Goal: Information Seeking & Learning: Understand process/instructions

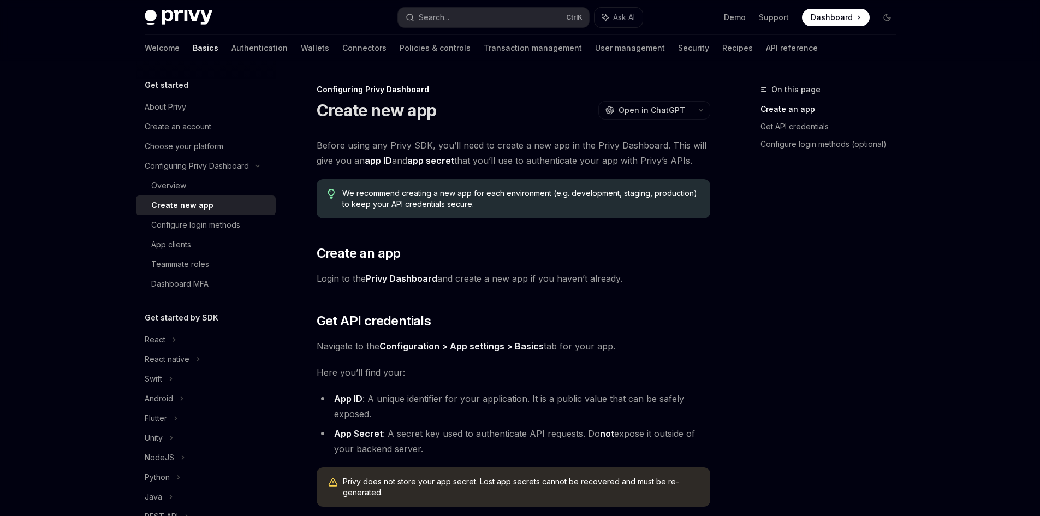
scroll to position [251, 0]
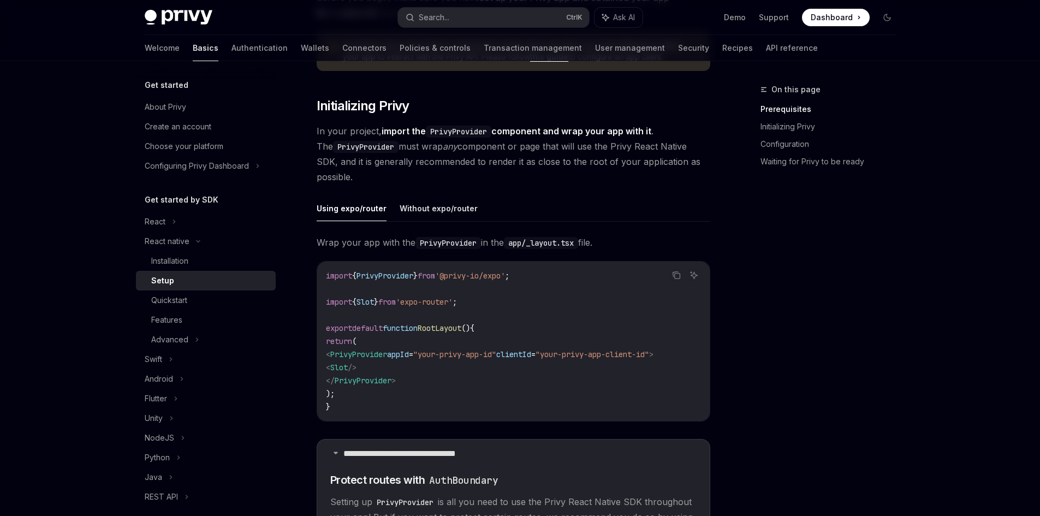
scroll to position [172, 0]
click at [675, 278] on icon "Copy the contents from the code block" at bounding box center [676, 276] width 9 height 9
click at [447, 240] on code "PrivyProvider" at bounding box center [447, 244] width 65 height 12
copy span "PrivyProvider"
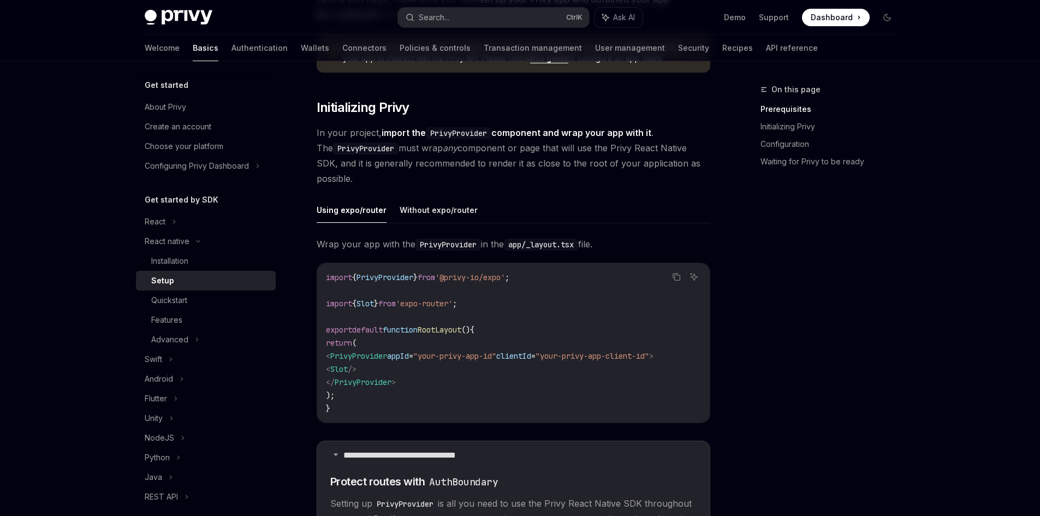
click at [591, 217] on ul "Using expo/router Without expo/router" at bounding box center [513, 210] width 393 height 26
click at [374, 180] on span "In your project, import the PrivyProvider component and wrap your app with it .…" at bounding box center [513, 155] width 393 height 61
drag, startPoint x: 374, startPoint y: 180, endPoint x: 314, endPoint y: 134, distance: 75.5
copy span "In your project, import the PrivyProvider component and wrap your app with it .…"
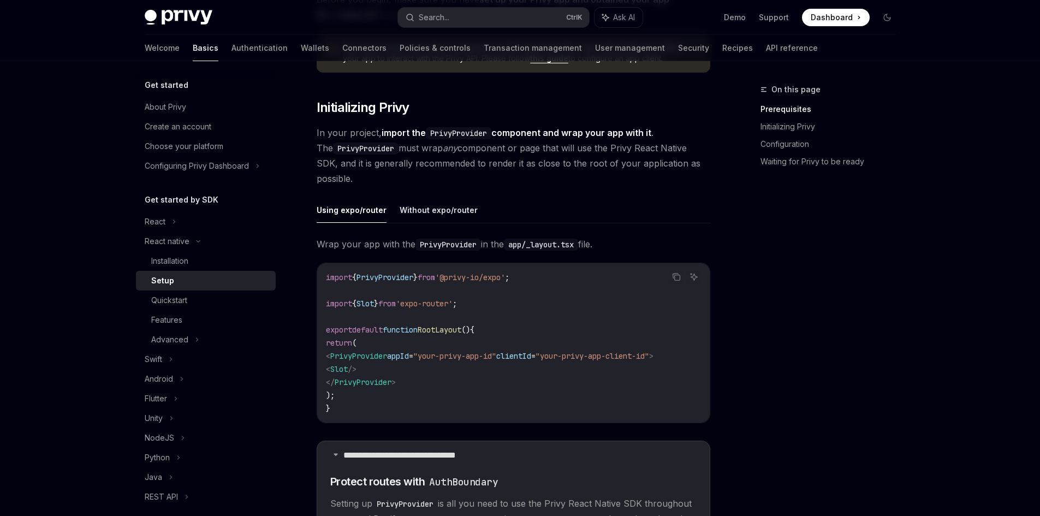
click at [496, 243] on span "Wrap your app with the PrivyProvider in the app/_layout.tsx file." at bounding box center [513, 243] width 393 height 15
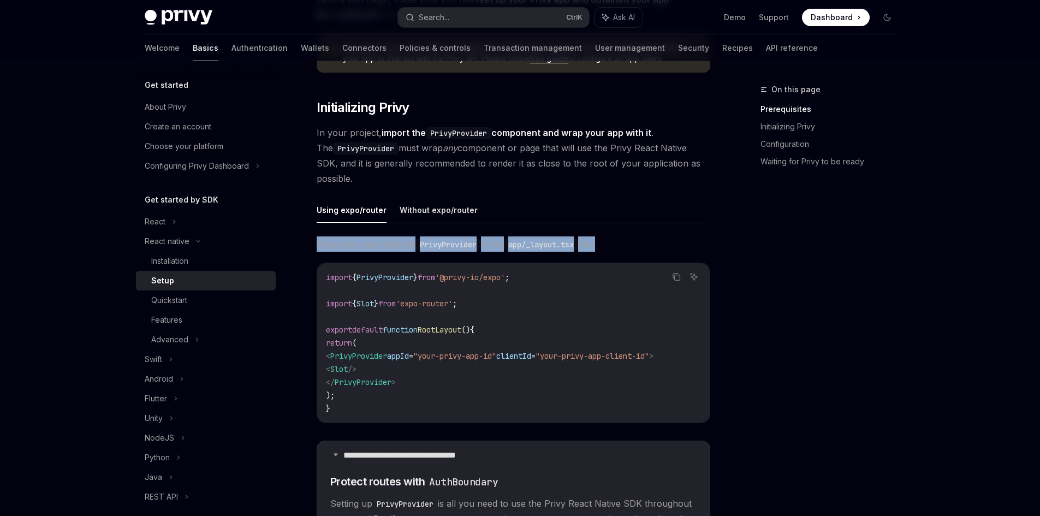
click at [496, 243] on span "Wrap your app with the PrivyProvider in the app/_layout.tsx file." at bounding box center [513, 243] width 393 height 15
copy div "Wrap your app with the PrivyProvider in the app/_layout.tsx file."
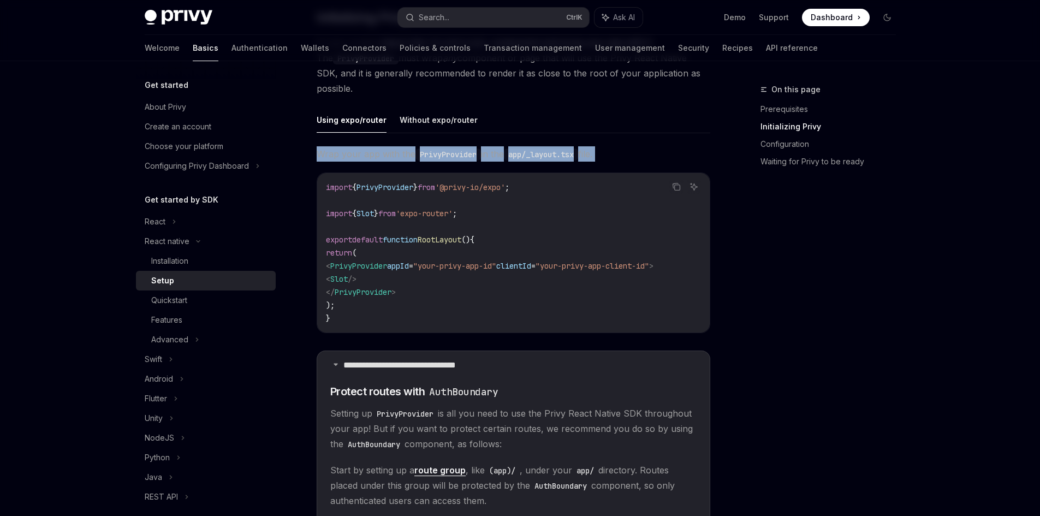
scroll to position [262, 0]
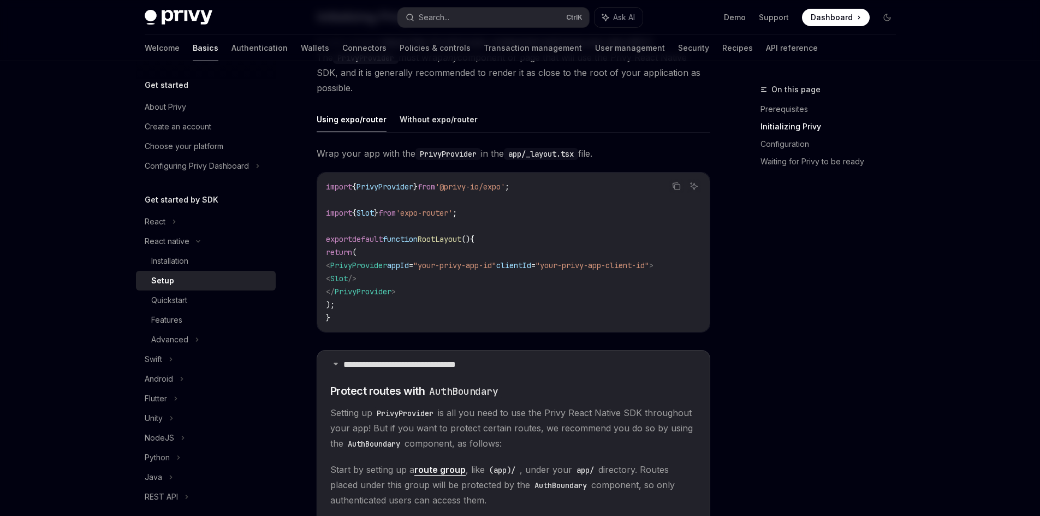
click at [445, 256] on code "import { PrivyProvider } from '@privy-io/expo' ; import { Slot } from 'expo-rou…" at bounding box center [513, 252] width 375 height 144
click at [678, 186] on icon "Copy the contents from the code block" at bounding box center [676, 186] width 9 height 9
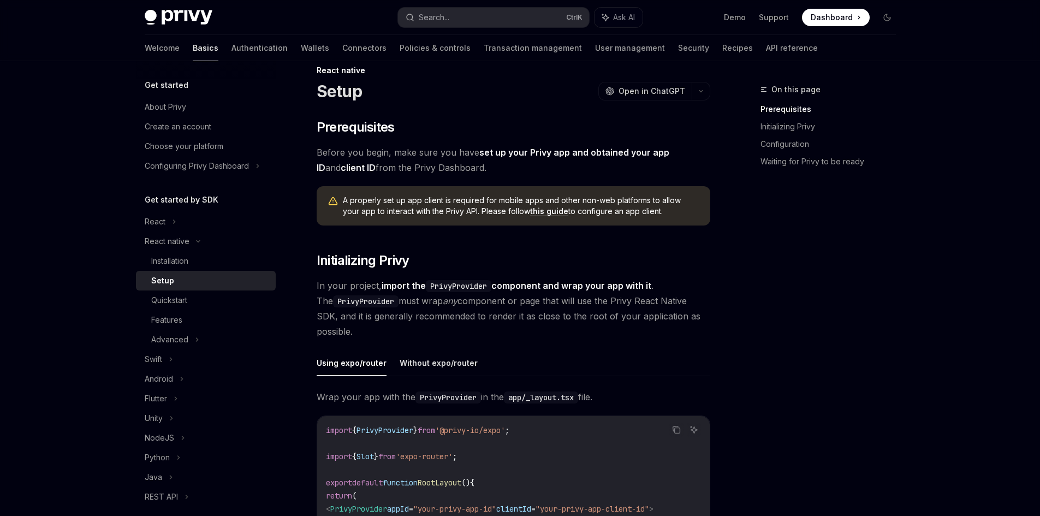
scroll to position [19, 0]
click at [211, 258] on div "Installation" at bounding box center [210, 260] width 118 height 13
type textarea "*"
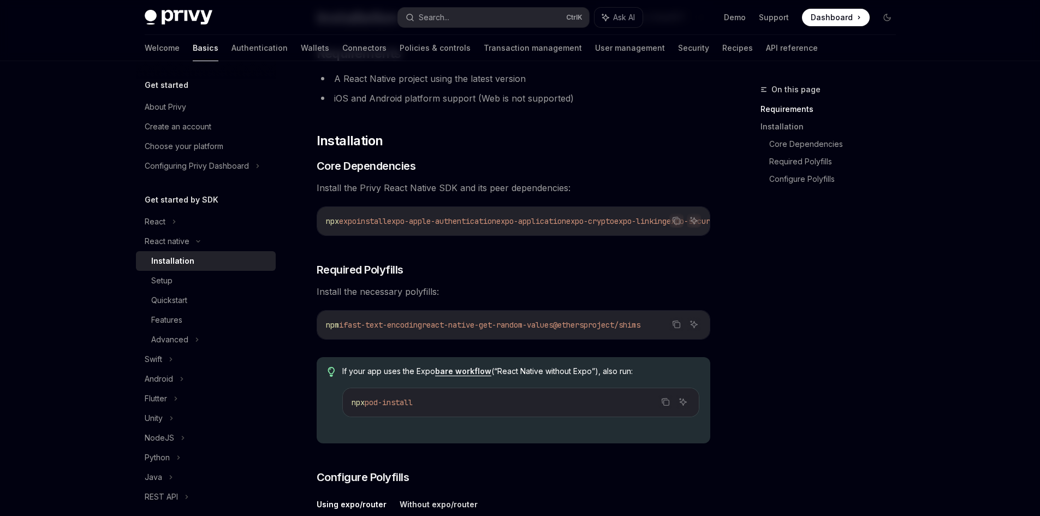
scroll to position [93, 0]
click at [676, 222] on icon "Copy the contents from the code block" at bounding box center [676, 220] width 9 height 9
click at [437, 326] on span "react-native-get-random-values" at bounding box center [487, 324] width 131 height 10
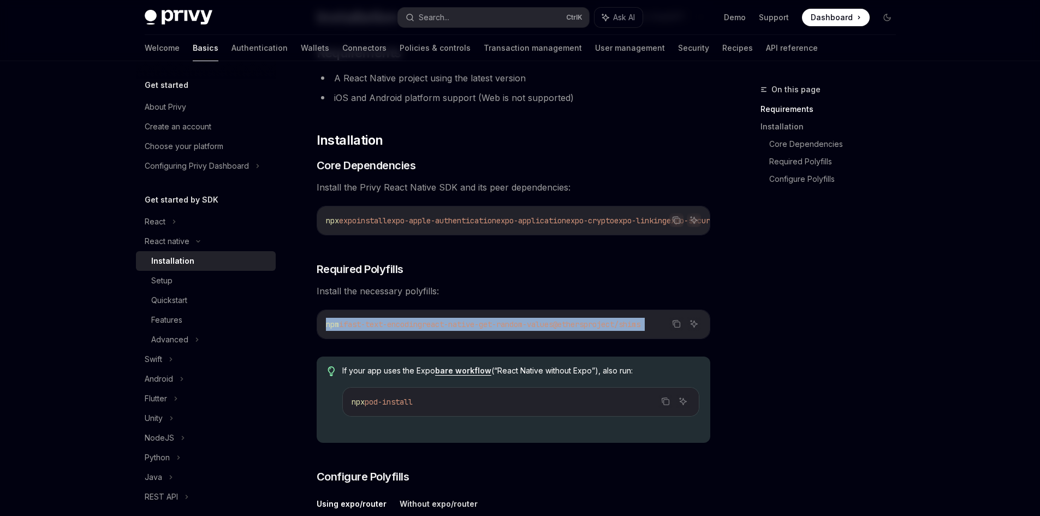
copy div "npm i fast-text-encoding react-native-get-random-values @ethersproject/shims"
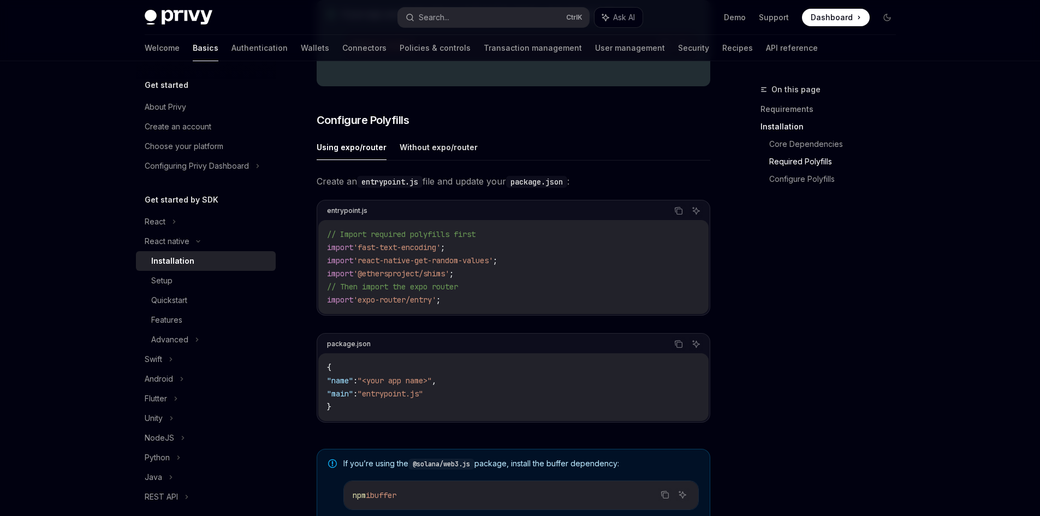
scroll to position [305, 0]
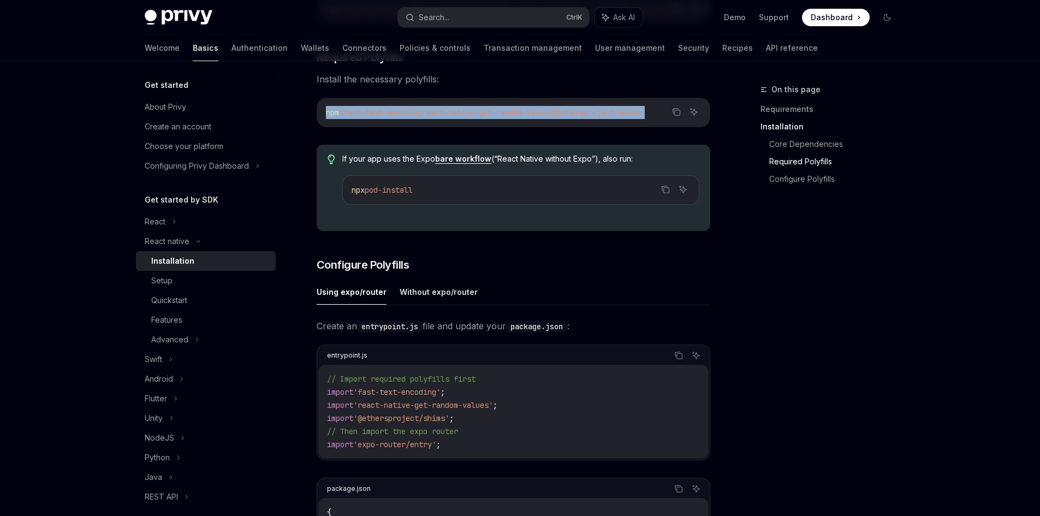
copy div "npm i fast-text-encoding react-native-get-random-values @ethersproject/shims"
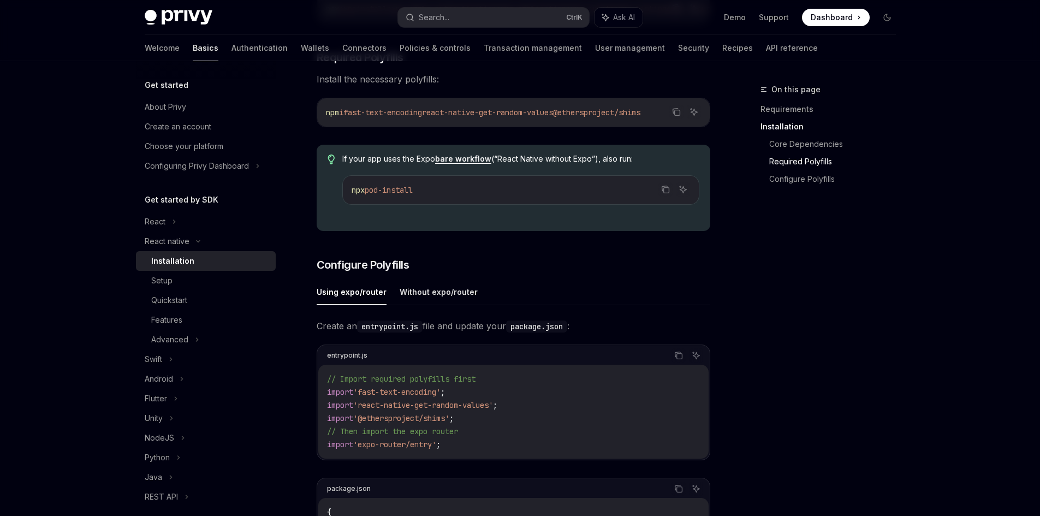
click at [575, 261] on div "​ Requirements A React Native project using the latest version iOS and Android …" at bounding box center [513, 304] width 393 height 944
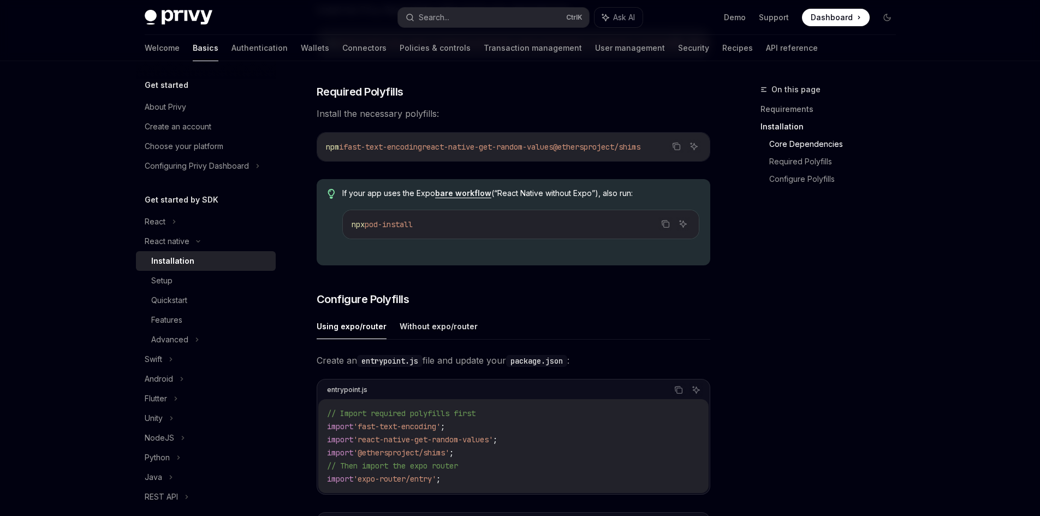
scroll to position [268, 0]
click at [677, 152] on icon "Copy the contents from the code block" at bounding box center [676, 149] width 5 height 5
click at [559, 409] on div "// Import required polyfills first import 'fast-text-encoding' ; import 'react-…" at bounding box center [513, 448] width 390 height 94
click at [660, 228] on button "Copy the contents from the code block" at bounding box center [665, 226] width 14 height 14
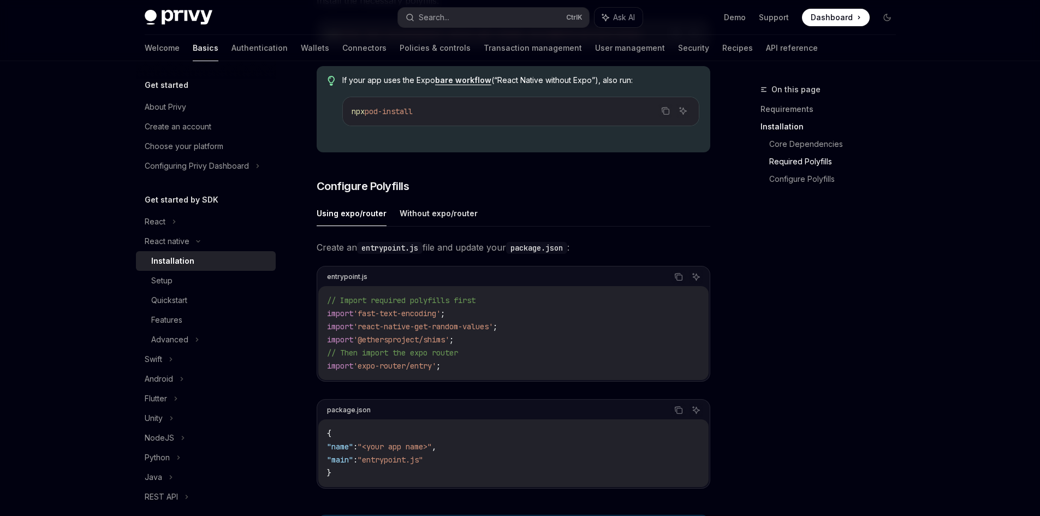
scroll to position [386, 0]
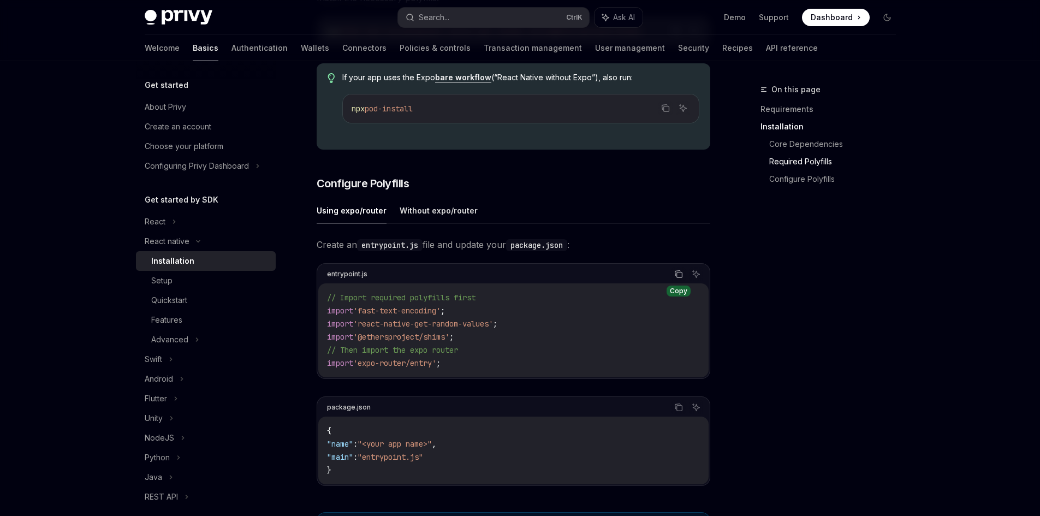
click at [674, 278] on icon "Copy the contents from the code block" at bounding box center [678, 274] width 9 height 9
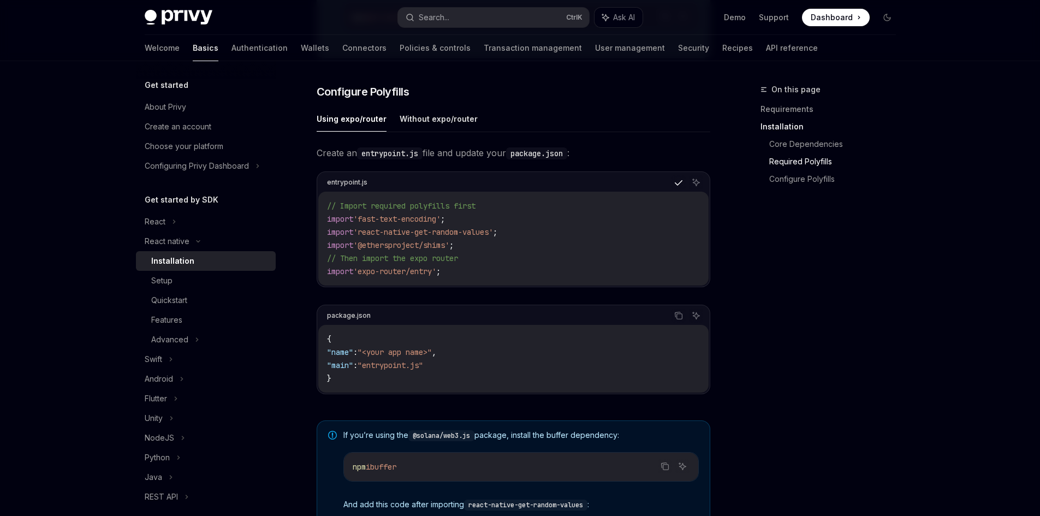
scroll to position [479, 0]
drag, startPoint x: 425, startPoint y: 157, endPoint x: 361, endPoint y: 146, distance: 64.7
click at [361, 146] on div "Using expo/router Without expo/router Create an entrypoint.js file and update y…" at bounding box center [513, 258] width 393 height 306
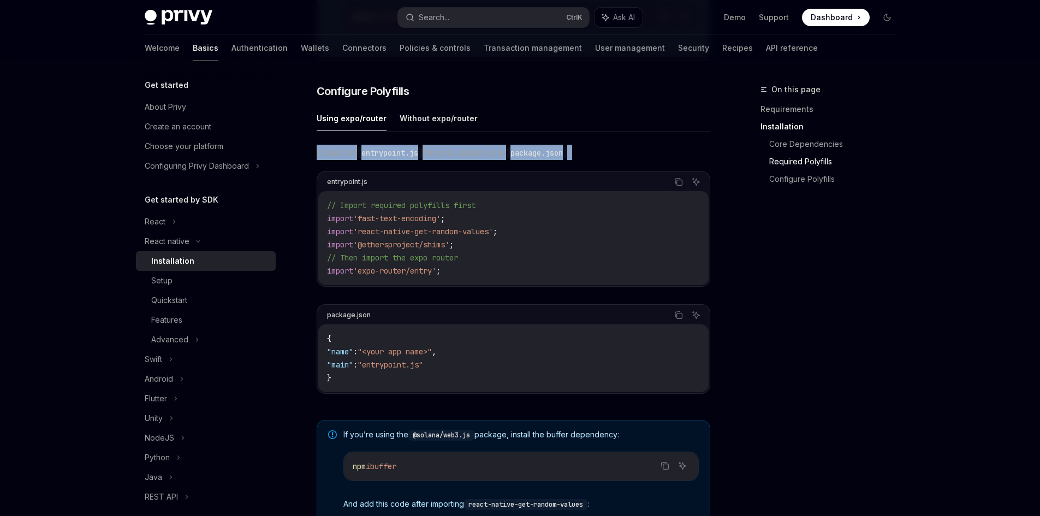
click at [361, 146] on div "Using expo/router Without expo/router Create an entrypoint.js file and update y…" at bounding box center [513, 258] width 393 height 306
click at [362, 156] on code "entrypoint.js" at bounding box center [389, 153] width 65 height 12
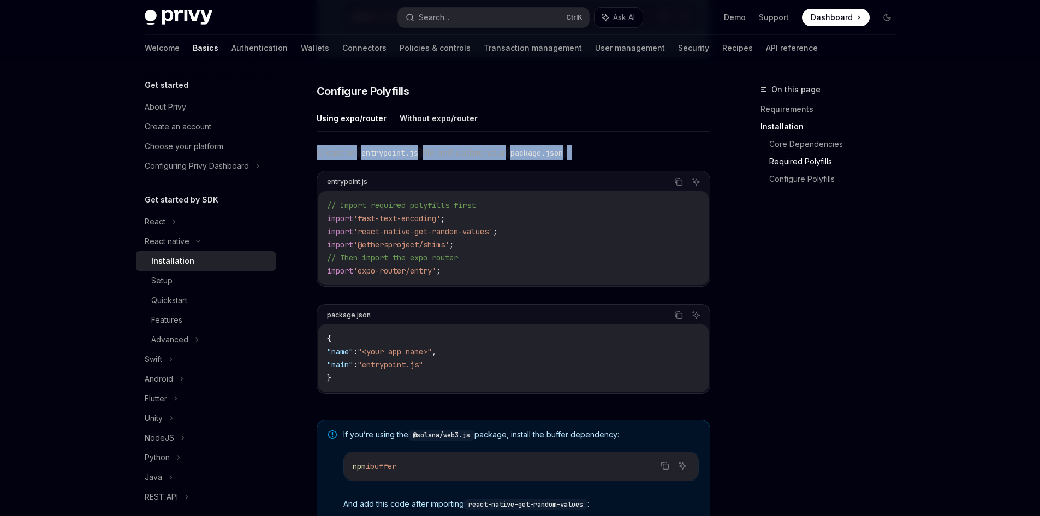
click at [422, 152] on code "entrypoint.js" at bounding box center [389, 153] width 65 height 12
drag, startPoint x: 422, startPoint y: 154, endPoint x: 363, endPoint y: 155, distance: 59.5
click at [363, 155] on code "entrypoint.js" at bounding box center [389, 153] width 65 height 12
copy code "entrypoint.js"
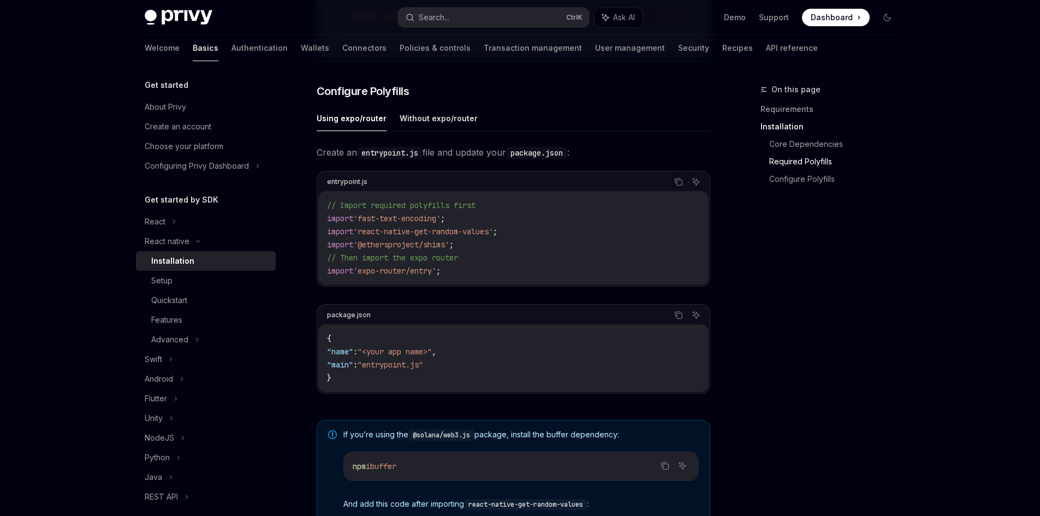
click at [492, 107] on div "​ Requirements A React Native project using the latest version iOS and Android …" at bounding box center [513, 131] width 393 height 944
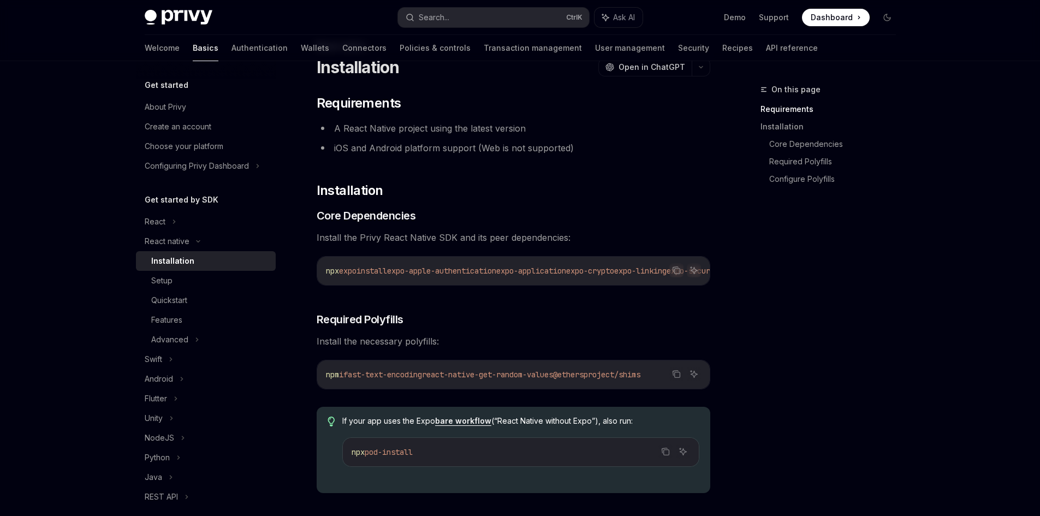
scroll to position [43, 0]
click at [397, 131] on li "A React Native project using the latest version" at bounding box center [513, 128] width 393 height 15
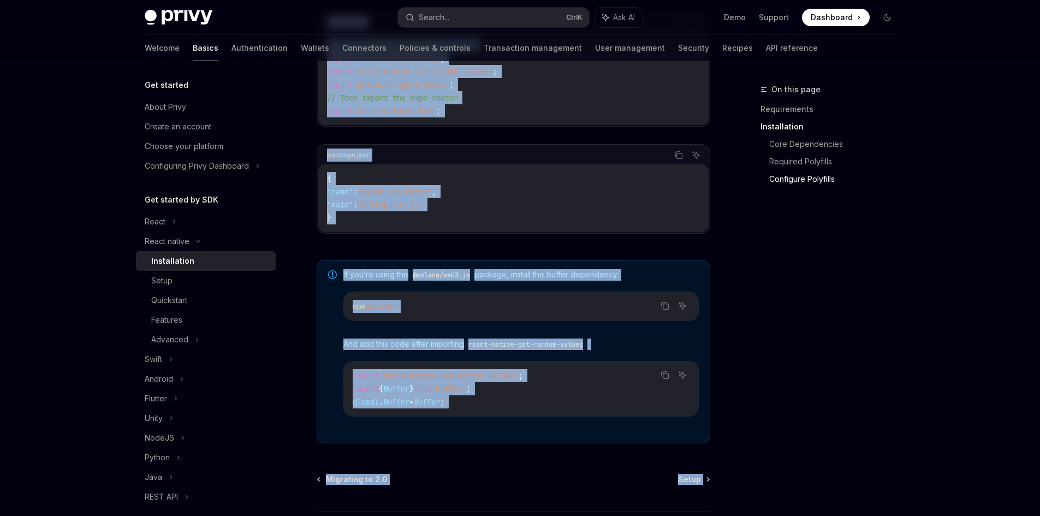
scroll to position [732, 0]
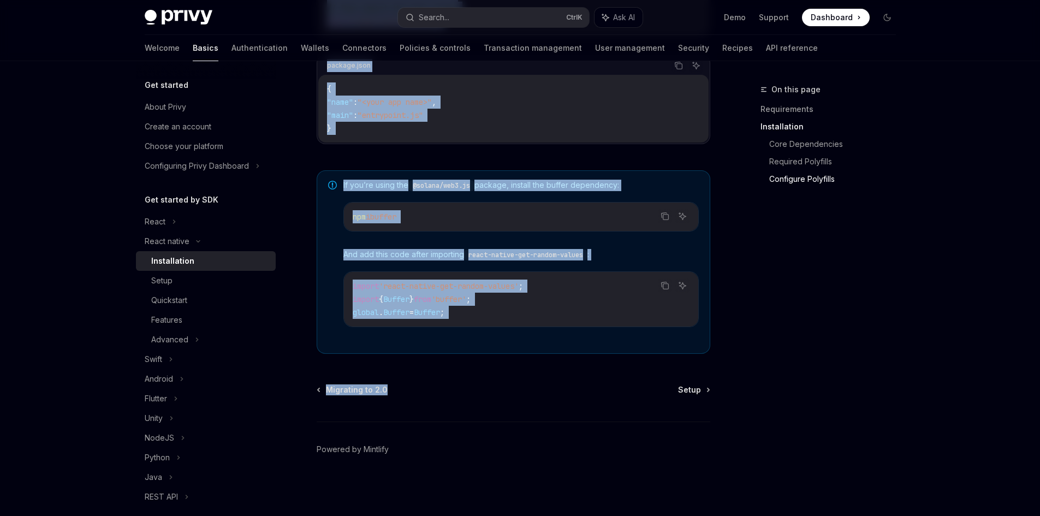
drag, startPoint x: 315, startPoint y: 68, endPoint x: 419, endPoint y: 390, distance: 338.1
drag, startPoint x: 511, startPoint y: 396, endPoint x: 748, endPoint y: 399, distance: 236.9
click at [748, 399] on div "On this page Requirements Installation Core Dependencies Required Polyfills Con…" at bounding box center [821, 299] width 166 height 433
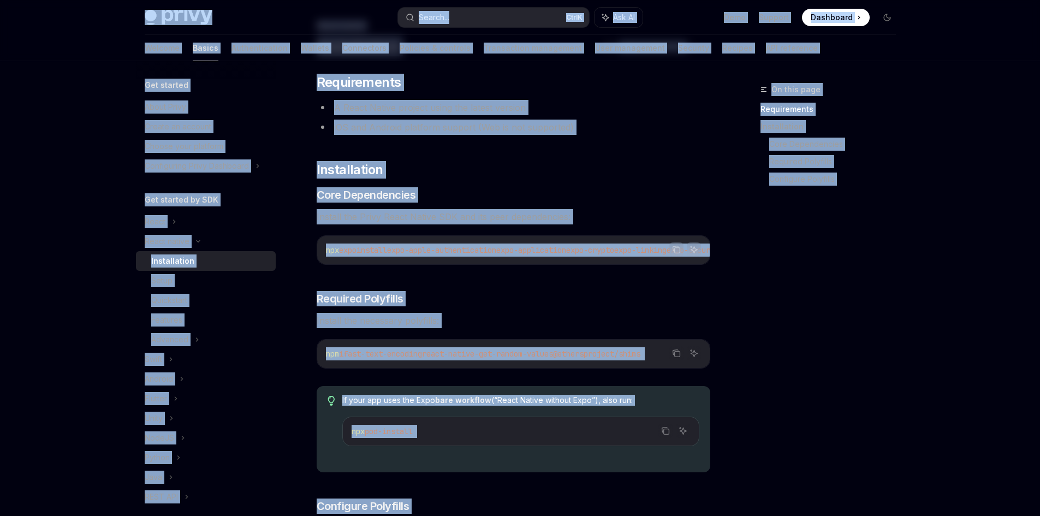
scroll to position [8, 0]
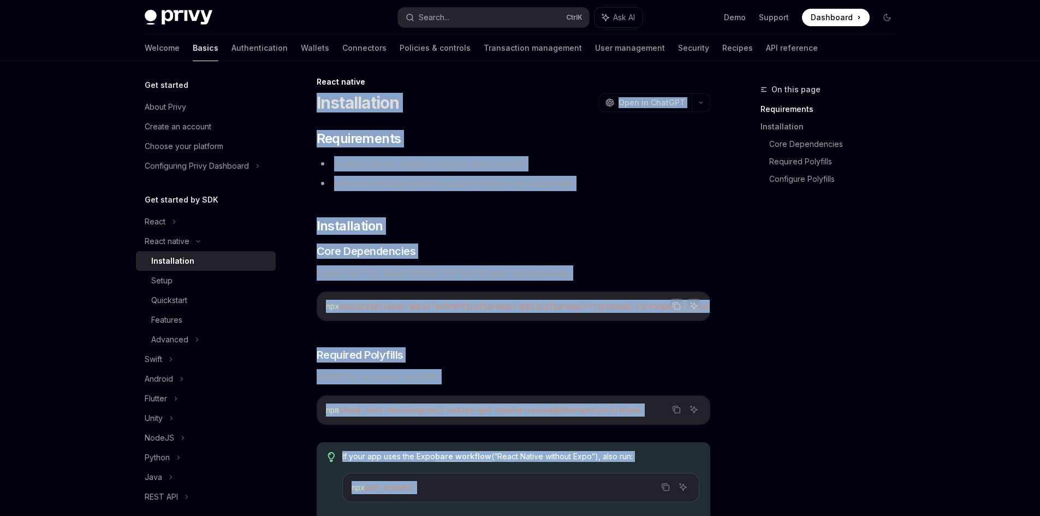
drag, startPoint x: 727, startPoint y: 399, endPoint x: 313, endPoint y: 96, distance: 513.0
copy div "Installation OpenAI Open in ChatGPT OpenAI Open in ChatGPT ​ Requirements A Rea…"
click at [455, 163] on li "A React Native project using the latest version" at bounding box center [513, 163] width 393 height 15
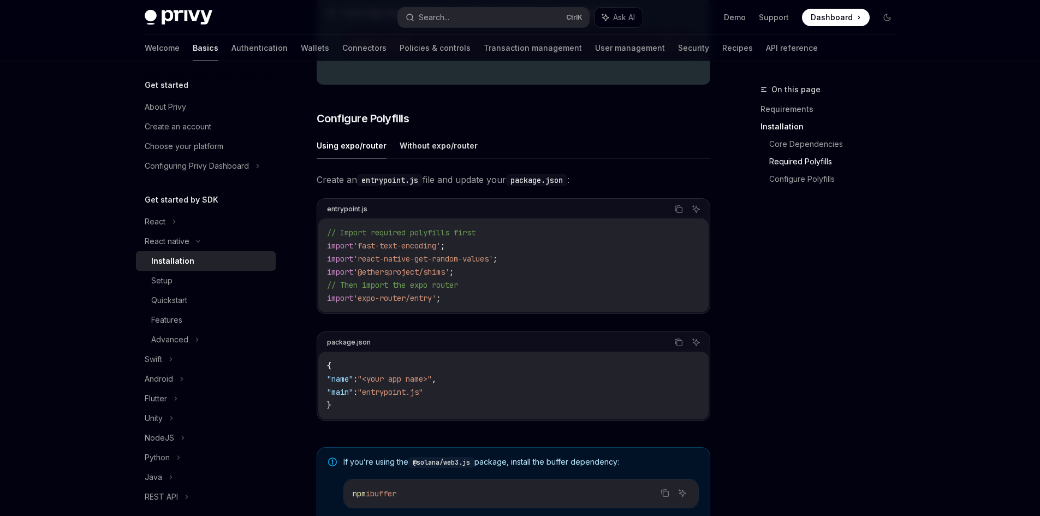
scroll to position [452, 0]
click at [676, 216] on button "Copy the contents from the code block" at bounding box center [678, 208] width 14 height 14
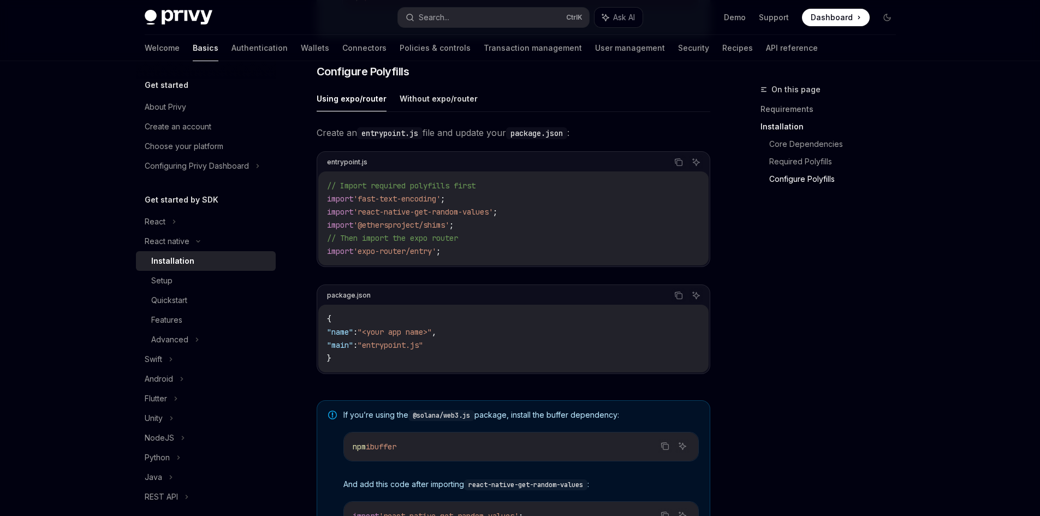
scroll to position [499, 0]
click at [674, 296] on icon "Copy the contents from the code block" at bounding box center [676, 293] width 5 height 5
drag, startPoint x: 452, startPoint y: 347, endPoint x: 336, endPoint y: 349, distance: 116.3
click at [336, 349] on code "{ "name" : "<your app name>" , "main" : "entrypoint.js" }" at bounding box center [513, 338] width 373 height 52
copy span ""main" : "entrypoint.js""
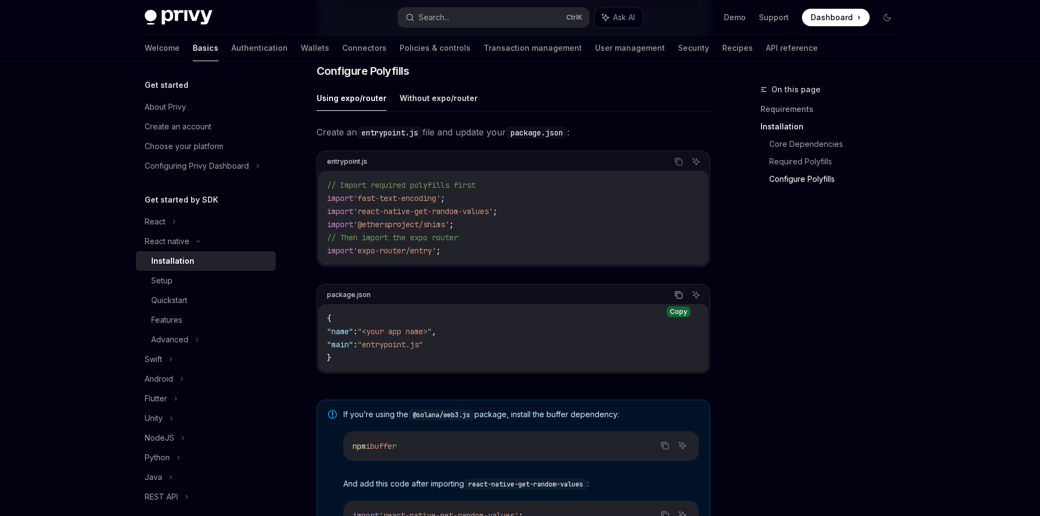
click at [590, 140] on span "Create an entrypoint.js file and update your package.json :" at bounding box center [513, 131] width 393 height 15
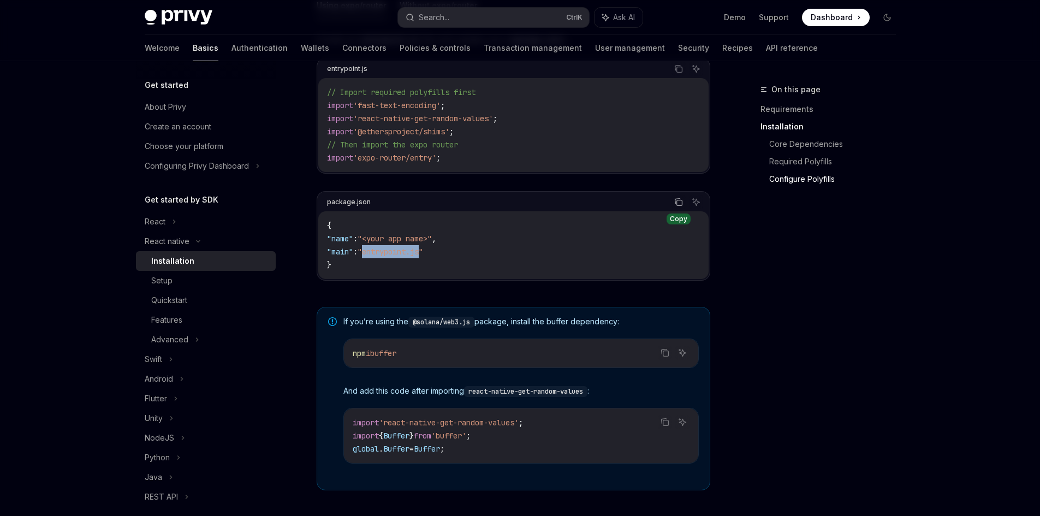
drag, startPoint x: 436, startPoint y: 258, endPoint x: 375, endPoint y: 257, distance: 60.6
click at [375, 256] on span ""entrypoint.js"" at bounding box center [389, 252] width 65 height 10
copy span "entrypoint.js"
click at [535, 280] on div "package.json Copy Ask AI { "name" : "<your app name>" , "main" : "entrypoint.js…" at bounding box center [513, 235] width 393 height 89
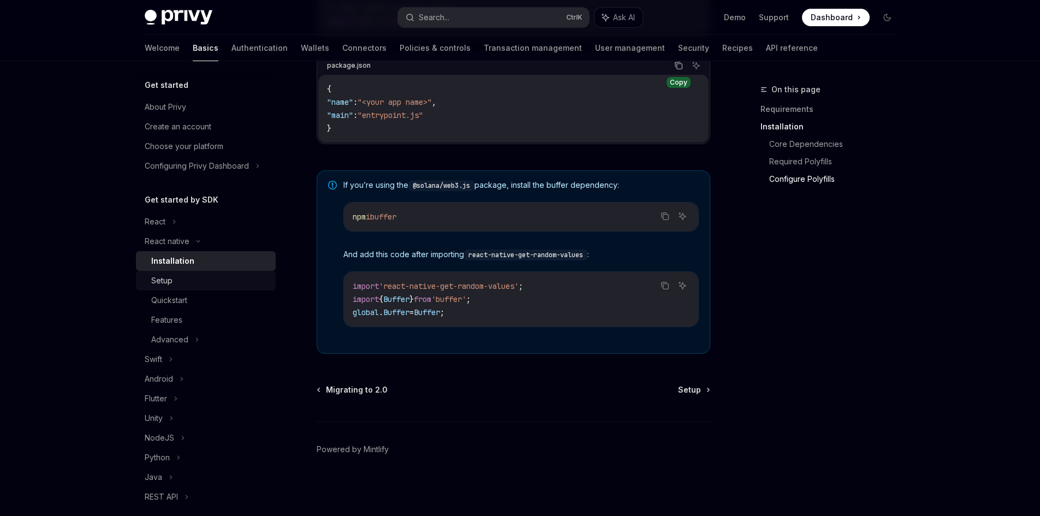
click at [187, 288] on link "Setup" at bounding box center [206, 281] width 140 height 20
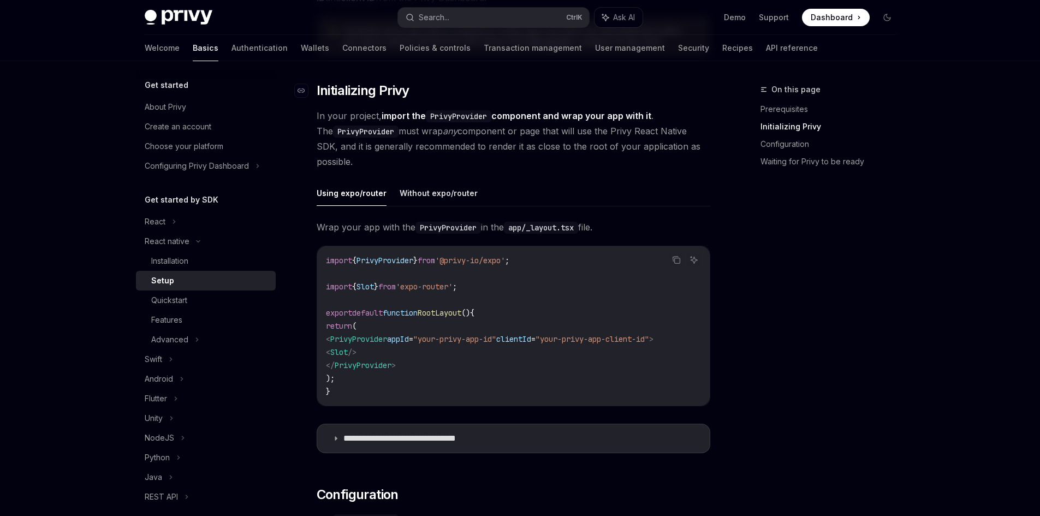
scroll to position [200, 0]
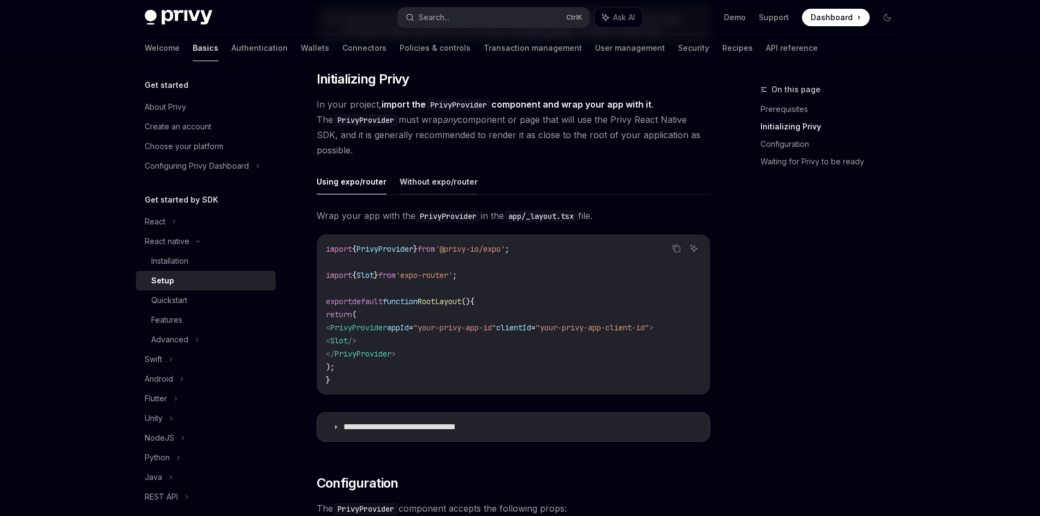
click at [432, 182] on button "Without expo/router" at bounding box center [438, 182] width 78 height 26
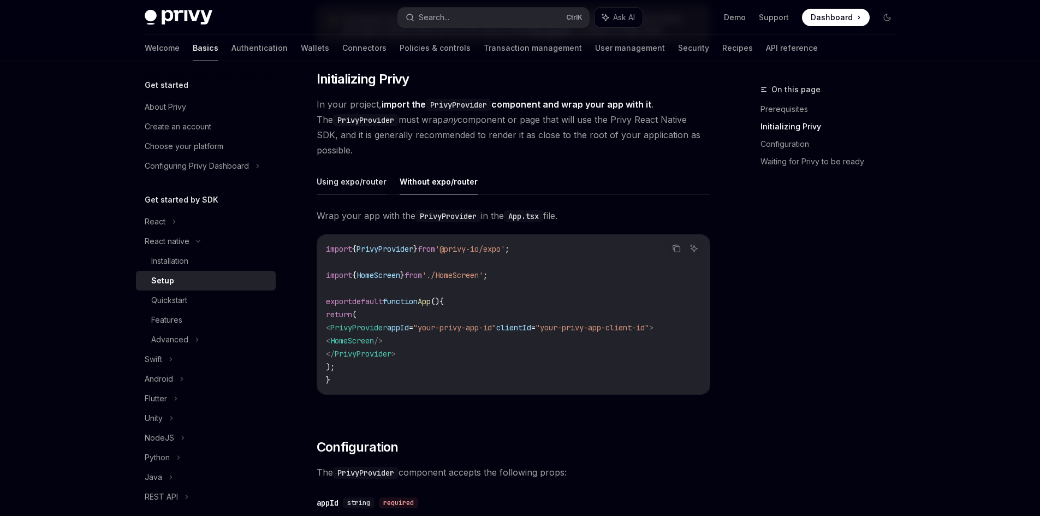
click at [350, 182] on button "Using expo/router" at bounding box center [352, 182] width 70 height 26
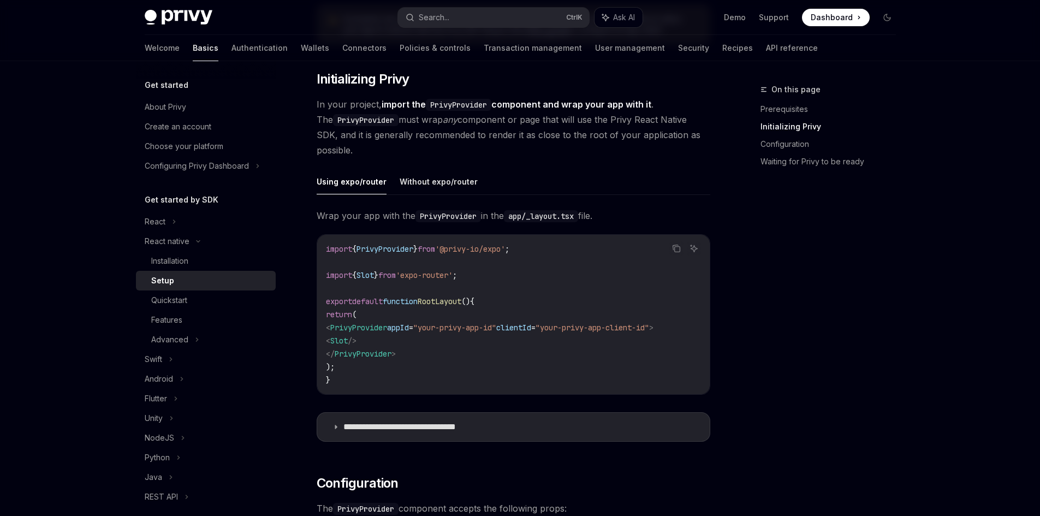
type textarea "*"
click at [677, 252] on icon "Copy the contents from the code block" at bounding box center [676, 249] width 5 height 5
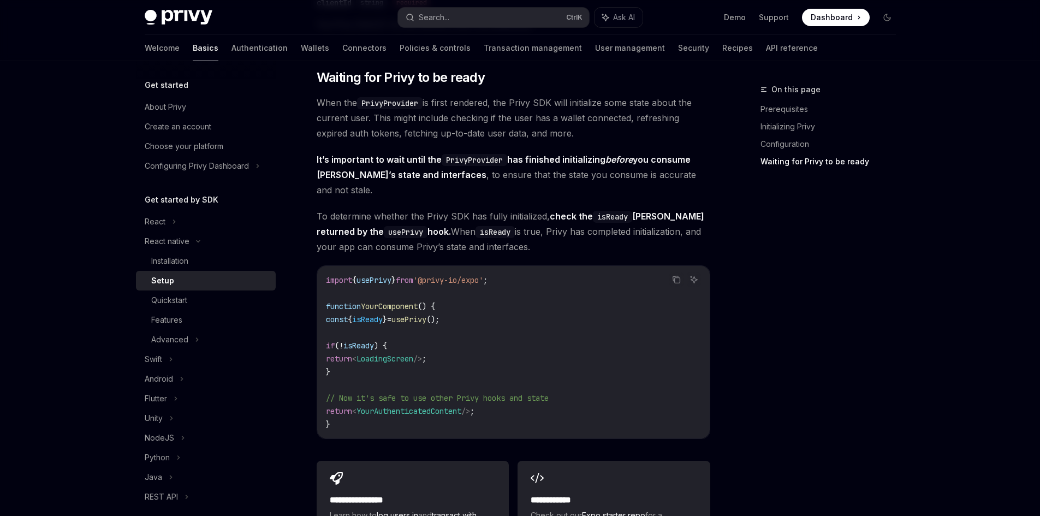
scroll to position [793, 0]
click at [673, 273] on button "Copy the contents from the code block" at bounding box center [676, 280] width 14 height 14
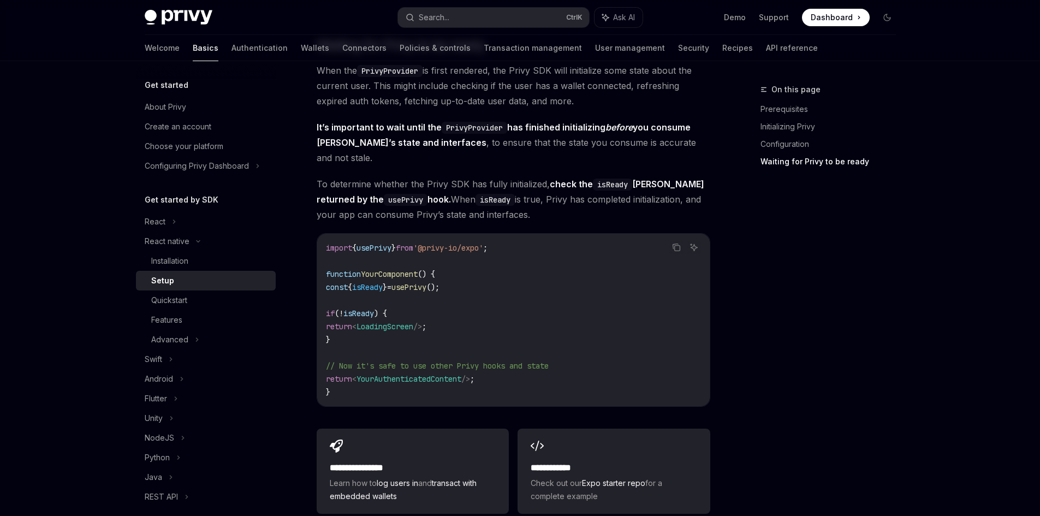
scroll to position [826, 0]
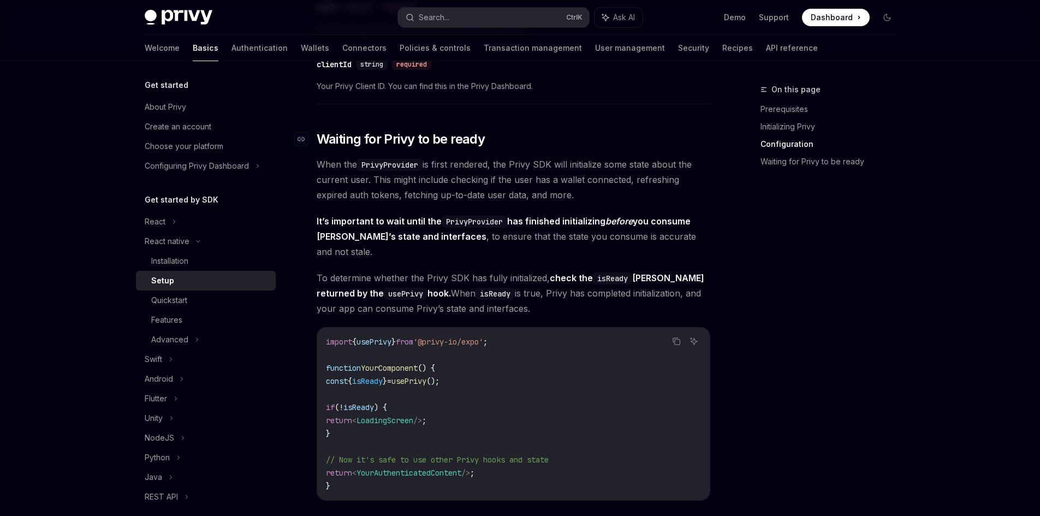
click at [428, 148] on span "Waiting for Privy to be ready" at bounding box center [401, 138] width 169 height 17
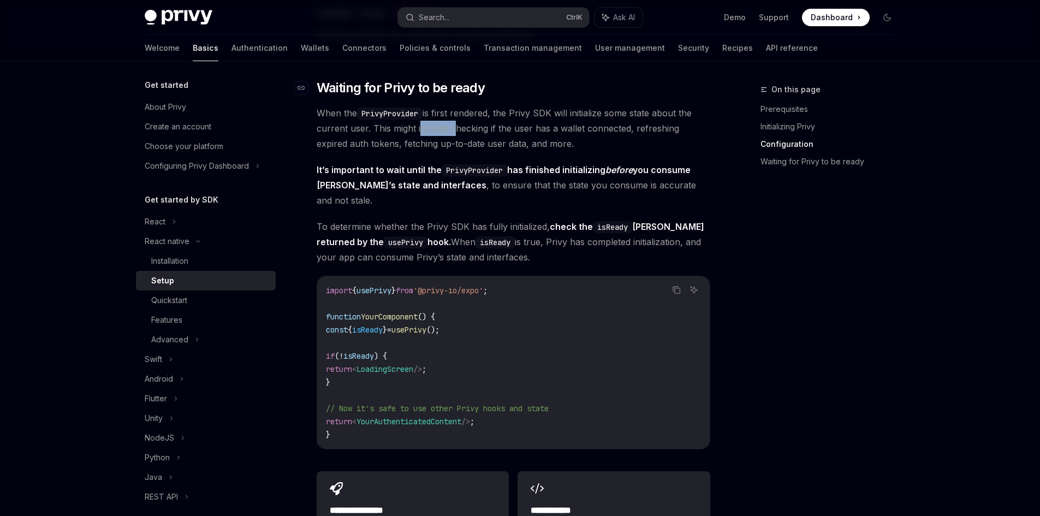
click at [428, 150] on span "When the PrivyProvider is first rendered, the Privy SDK will initialize some st…" at bounding box center [513, 128] width 393 height 46
click at [435, 151] on span "When the PrivyProvider is first rendered, the Privy SDK will initialize some st…" at bounding box center [513, 128] width 393 height 46
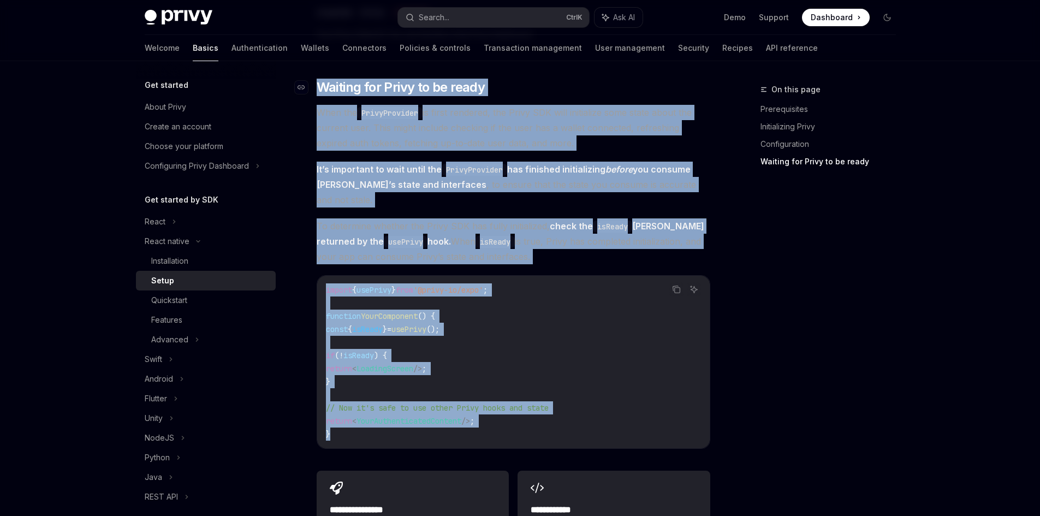
drag, startPoint x: 350, startPoint y: 427, endPoint x: 311, endPoint y: 97, distance: 332.5
copy div "​ Waiting for Privy to be ready When the PrivyProvider is first rendered, the P…"
click at [355, 118] on span "When the PrivyProvider is first rendered, the Privy SDK will initialize some st…" at bounding box center [513, 128] width 393 height 46
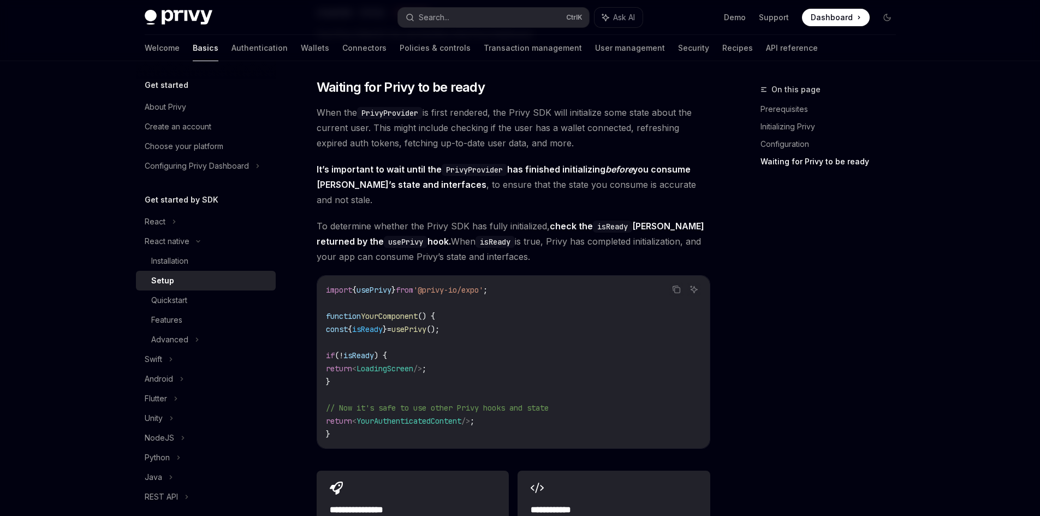
scroll to position [979, 0]
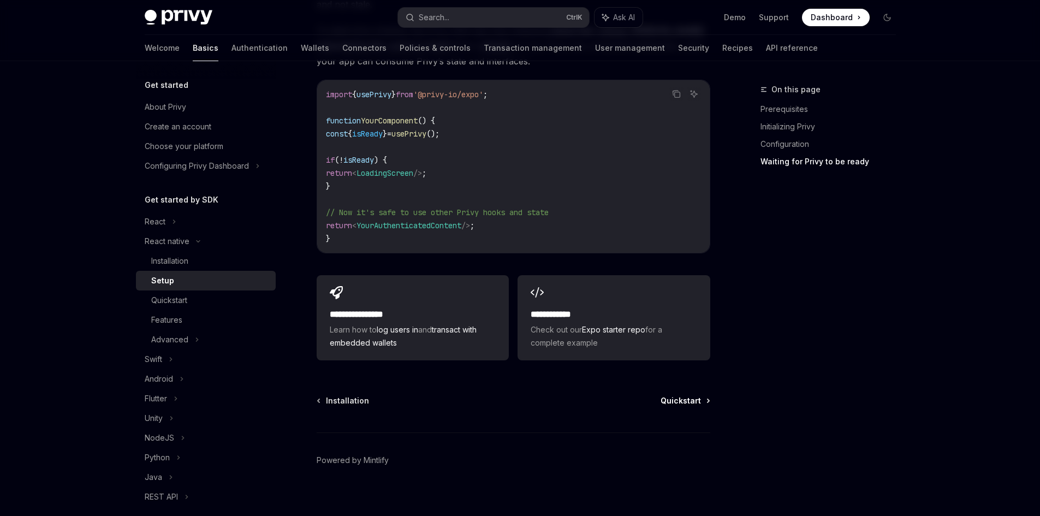
click at [704, 395] on link "Quickstart" at bounding box center [684, 400] width 49 height 11
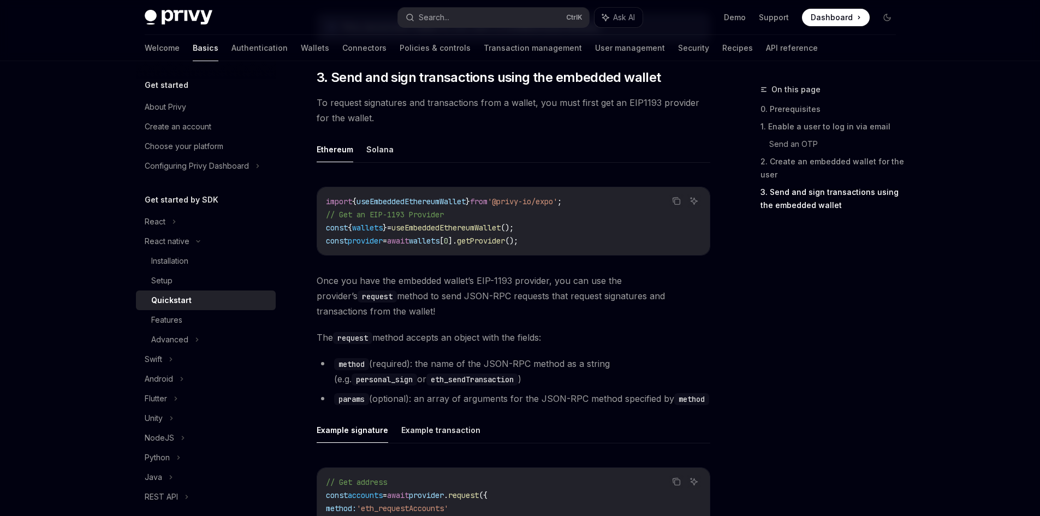
scroll to position [1616, 0]
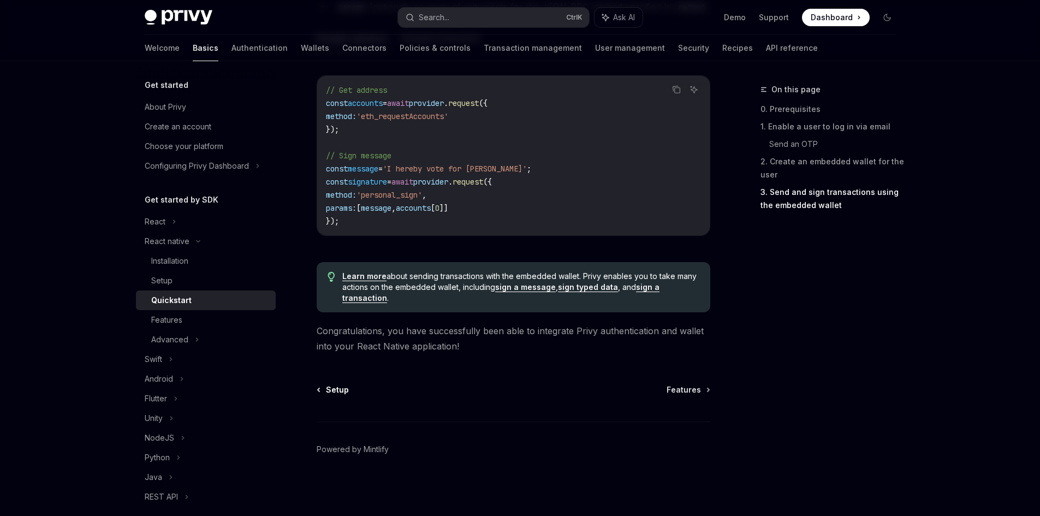
click at [330, 390] on span "Setup" at bounding box center [337, 389] width 23 height 11
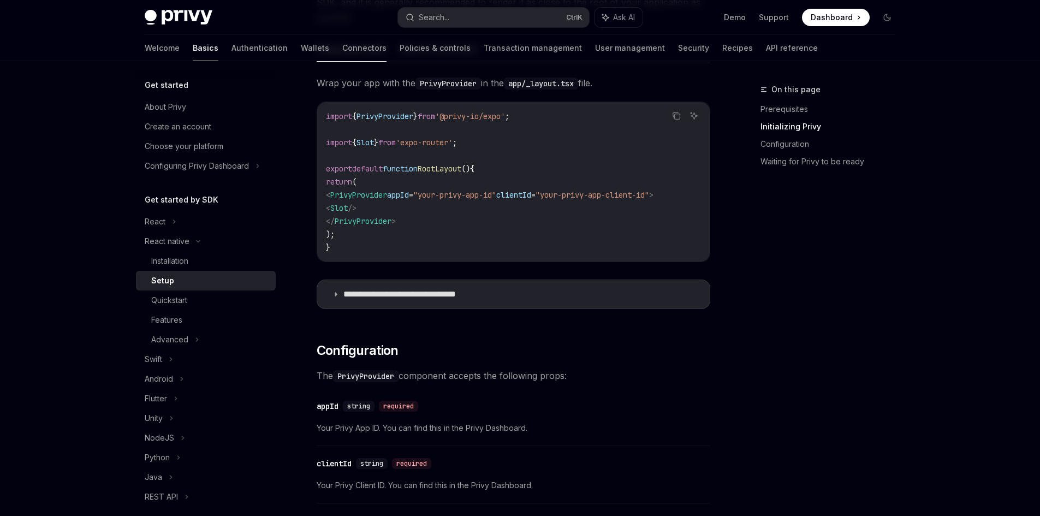
scroll to position [329, 0]
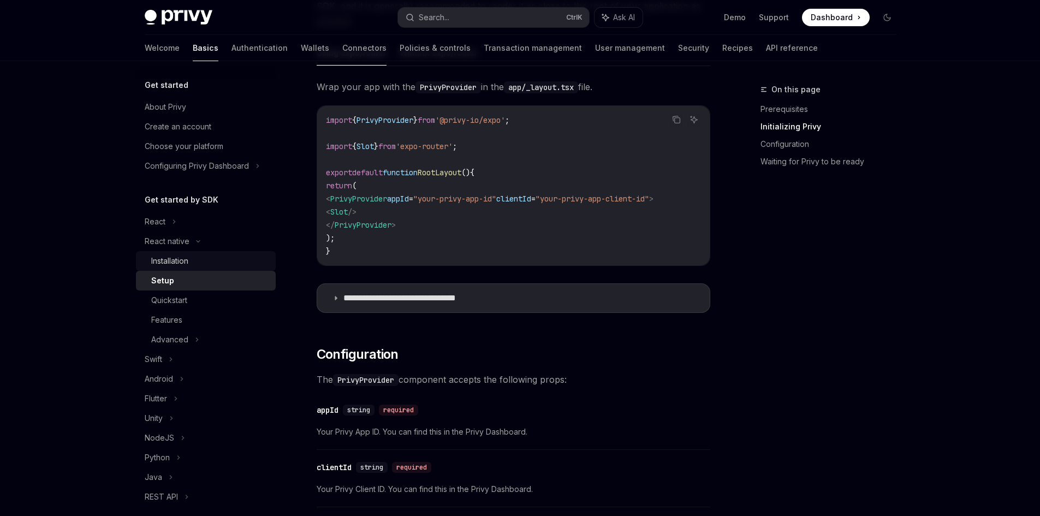
click at [211, 261] on div "Installation" at bounding box center [210, 260] width 118 height 13
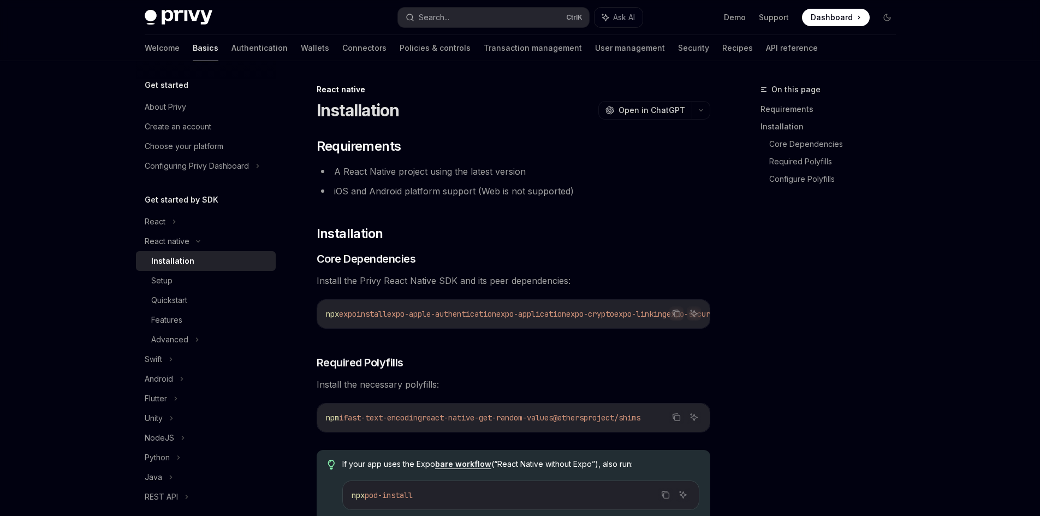
type textarea "*"
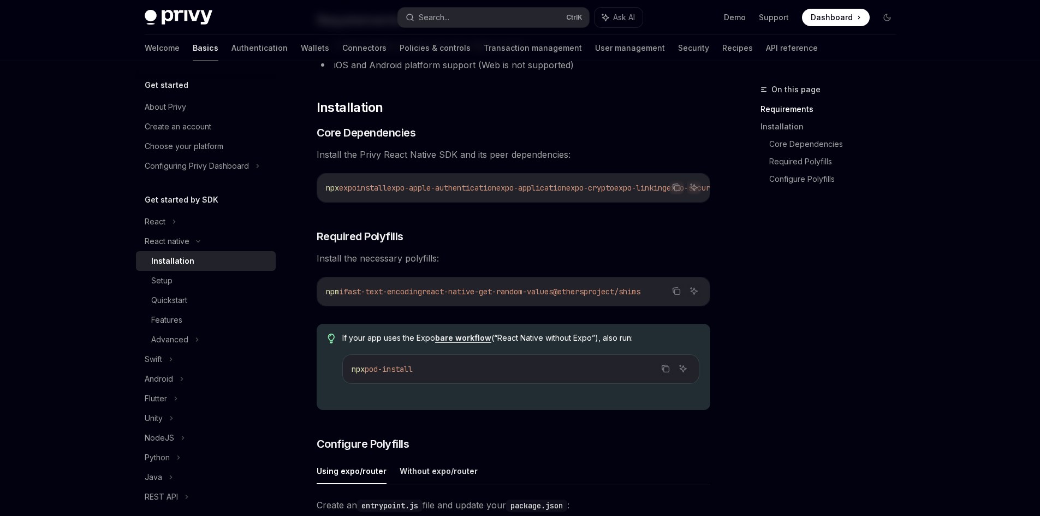
scroll to position [128, 0]
click at [676, 291] on icon "Copy the contents from the code block" at bounding box center [676, 289] width 9 height 9
click at [655, 370] on code "npx pod-install" at bounding box center [520, 367] width 338 height 13
click at [661, 371] on icon "Copy the contents from the code block" at bounding box center [665, 366] width 9 height 9
click at [763, 383] on div "On this page Requirements Installation Core Dependencies Required Polyfills Con…" at bounding box center [821, 299] width 166 height 433
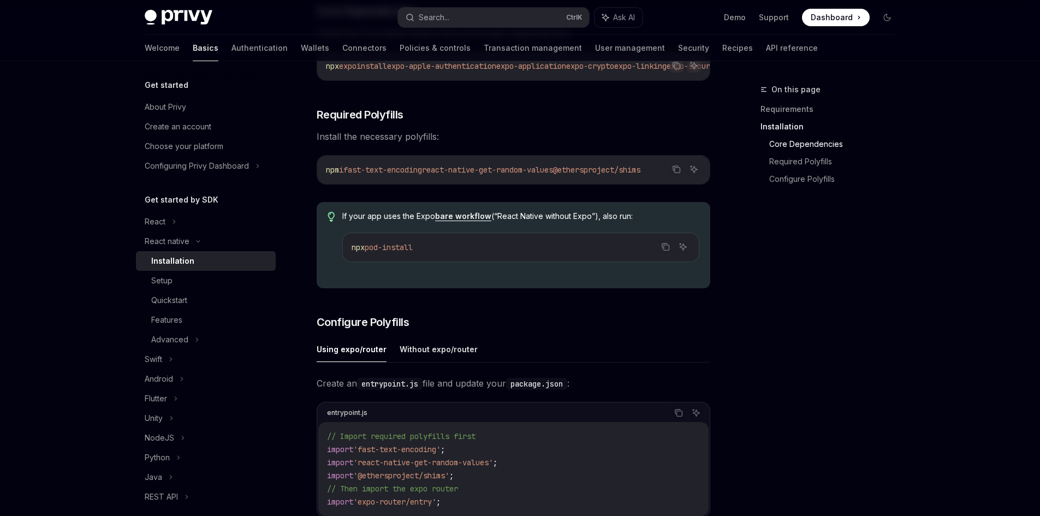
scroll to position [246, 0]
click at [676, 174] on icon "Copy the contents from the code block" at bounding box center [676, 171] width 5 height 5
click at [859, 451] on div "On this page Requirements Installation Core Dependencies Required Polyfills Con…" at bounding box center [821, 299] width 166 height 433
click at [675, 174] on icon "Copy the contents from the code block" at bounding box center [676, 171] width 5 height 5
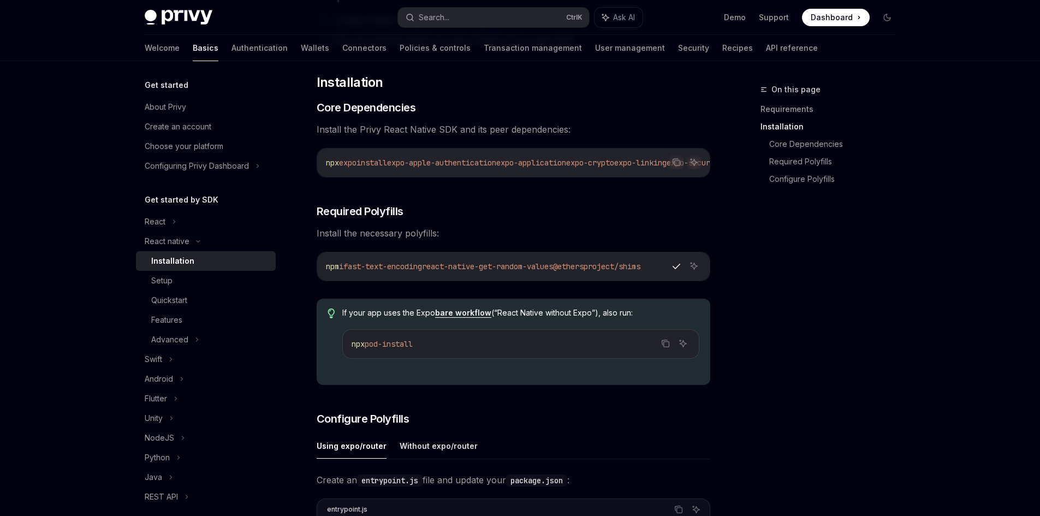
scroll to position [151, 0]
click at [676, 166] on icon "Copy the contents from the code block" at bounding box center [676, 163] width 5 height 5
click at [681, 273] on button "Copy the contents from the code block" at bounding box center [676, 266] width 14 height 14
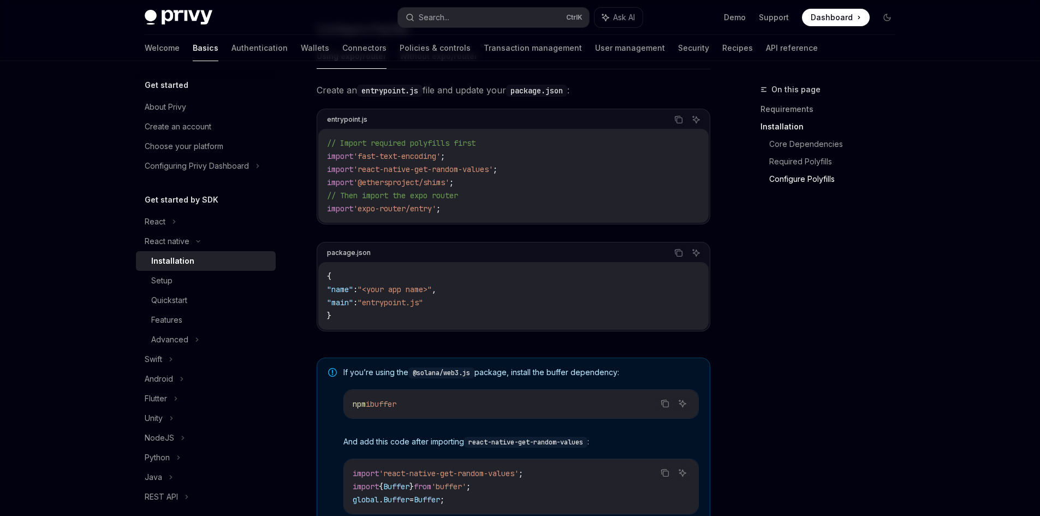
scroll to position [541, 0]
click at [437, 159] on span "'fast-text-encoding'" at bounding box center [396, 156] width 87 height 10
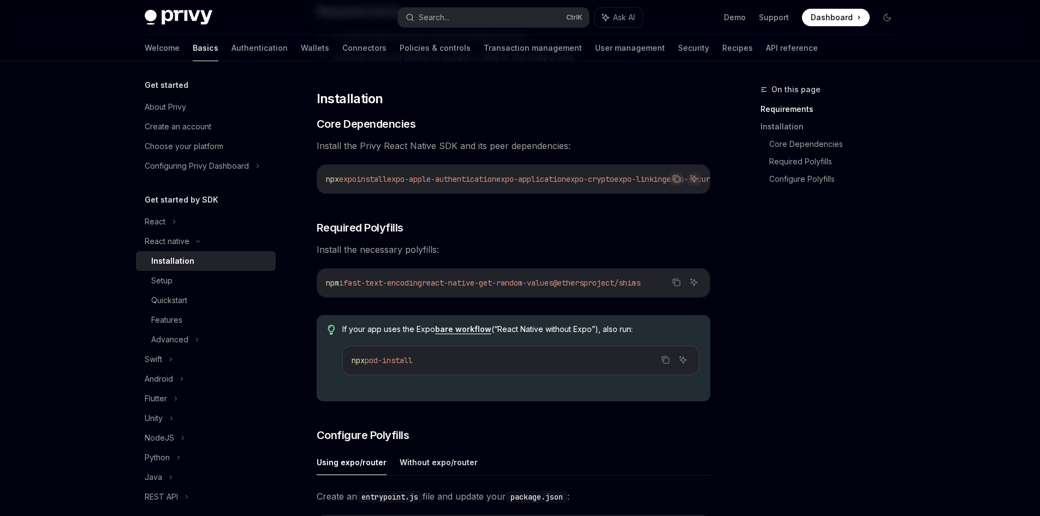
scroll to position [134, 0]
click at [678, 283] on icon "Copy the contents from the code block" at bounding box center [676, 282] width 9 height 9
click at [676, 182] on icon "Copy the contents from the code block" at bounding box center [676, 179] width 9 height 9
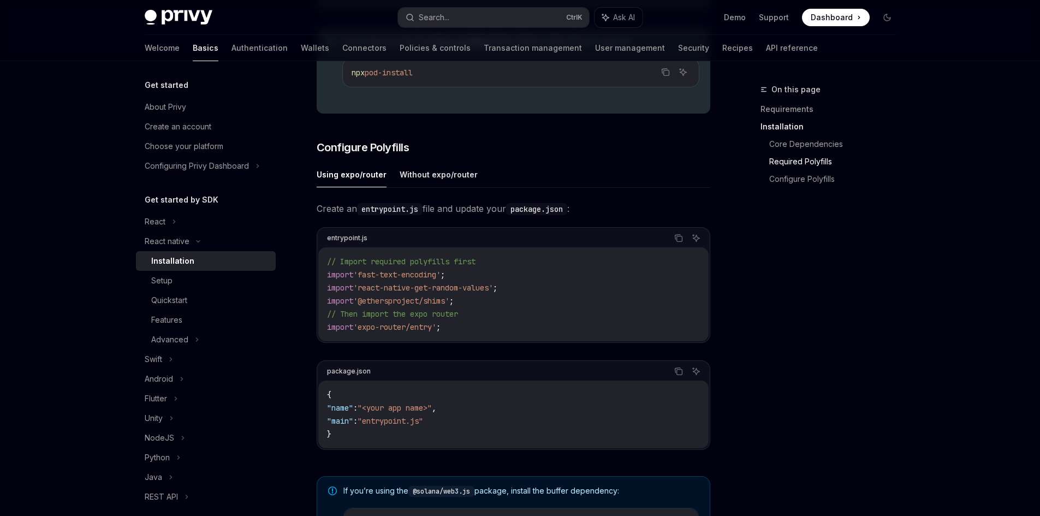
click at [522, 350] on div "Create an entrypoint.js file and update your package.json : entrypoint.js Copy …" at bounding box center [513, 334] width 393 height 266
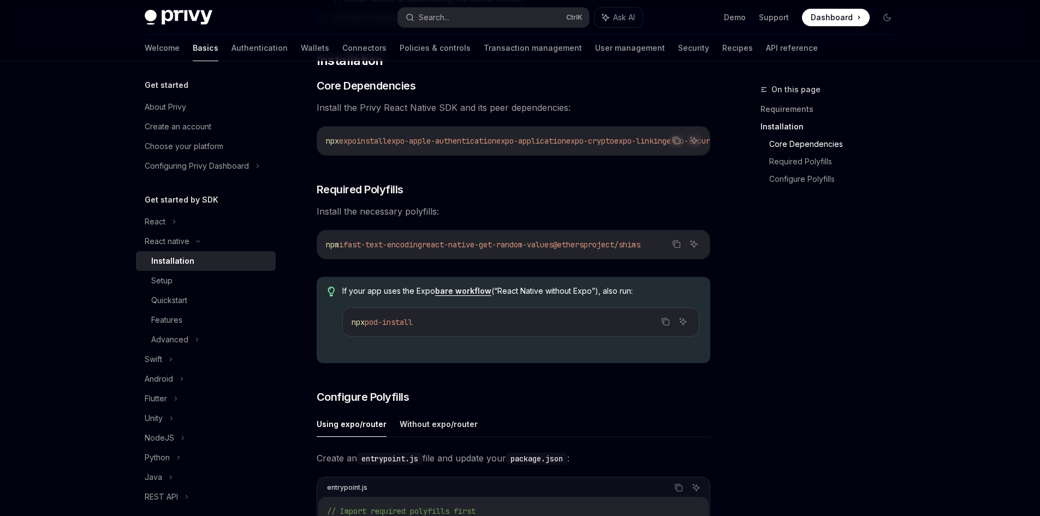
scroll to position [0, 0]
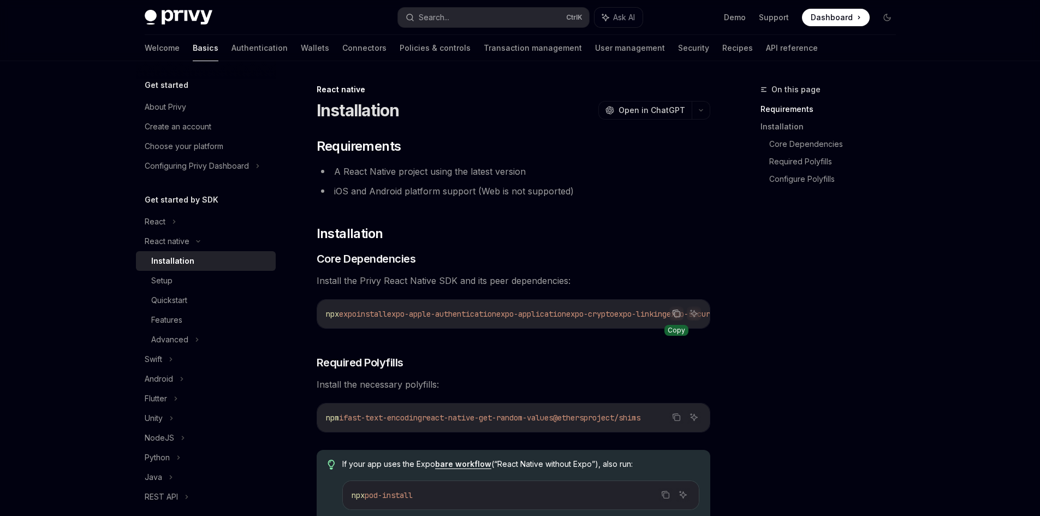
click at [679, 315] on icon "Copy the contents from the code block" at bounding box center [676, 313] width 9 height 9
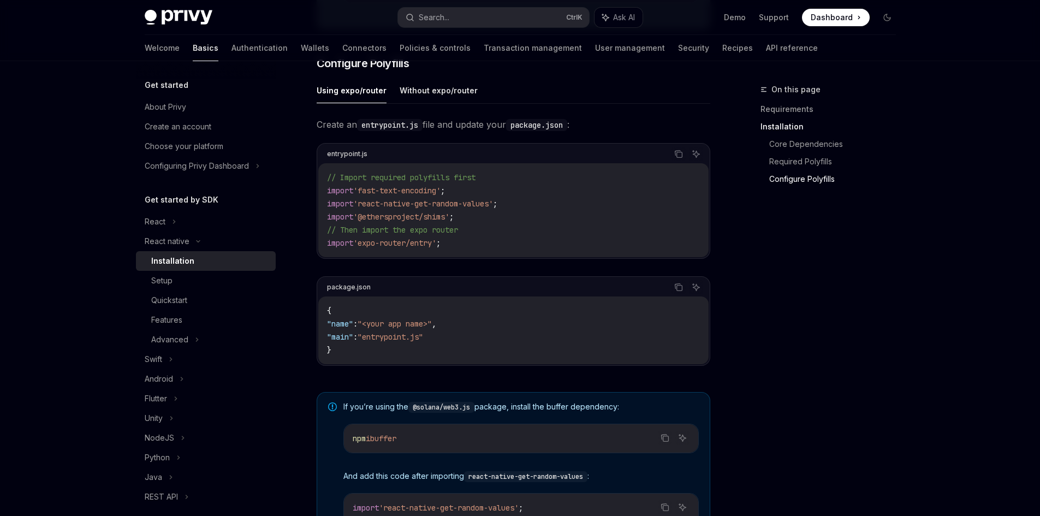
scroll to position [732, 0]
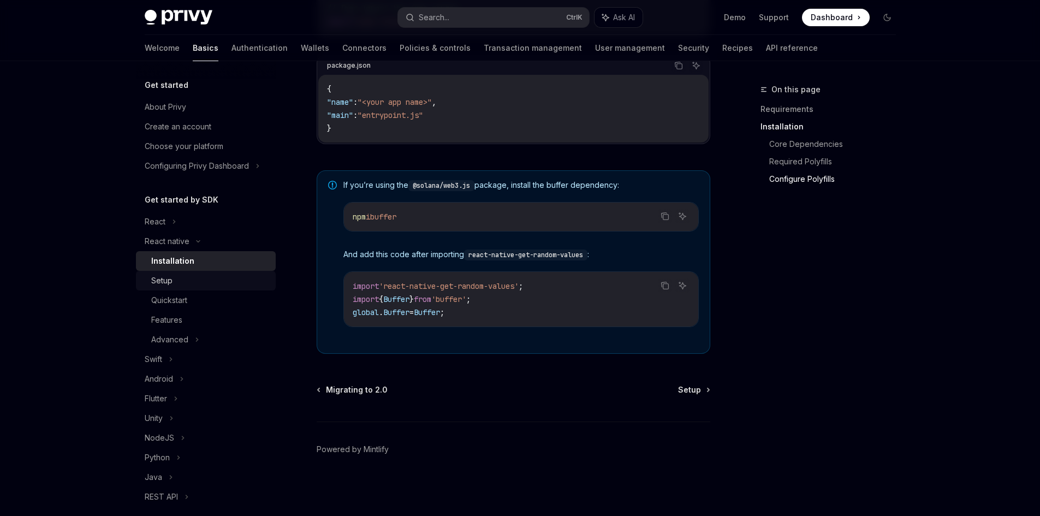
click at [196, 277] on div "Setup" at bounding box center [210, 280] width 118 height 13
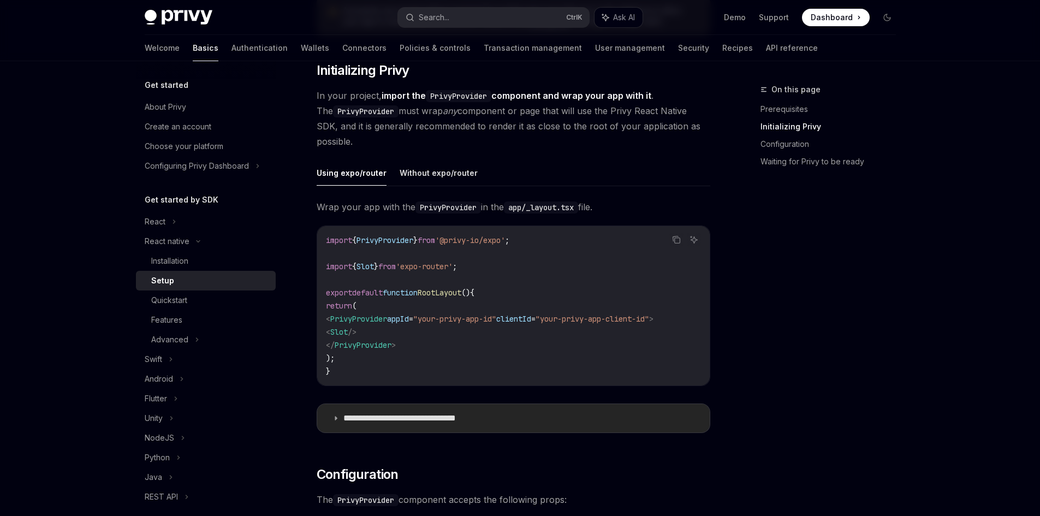
scroll to position [178, 0]
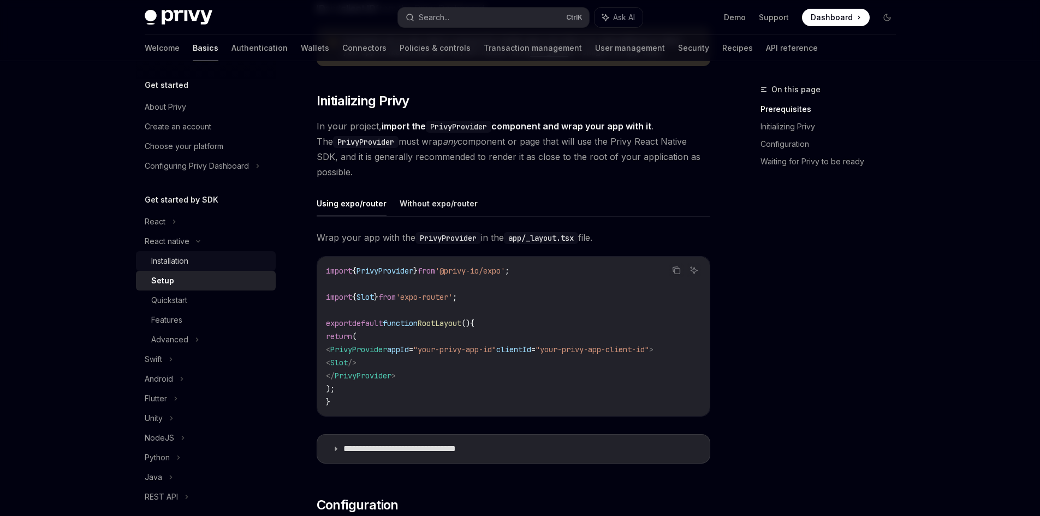
click at [178, 260] on div "Installation" at bounding box center [169, 260] width 37 height 13
type textarea "*"
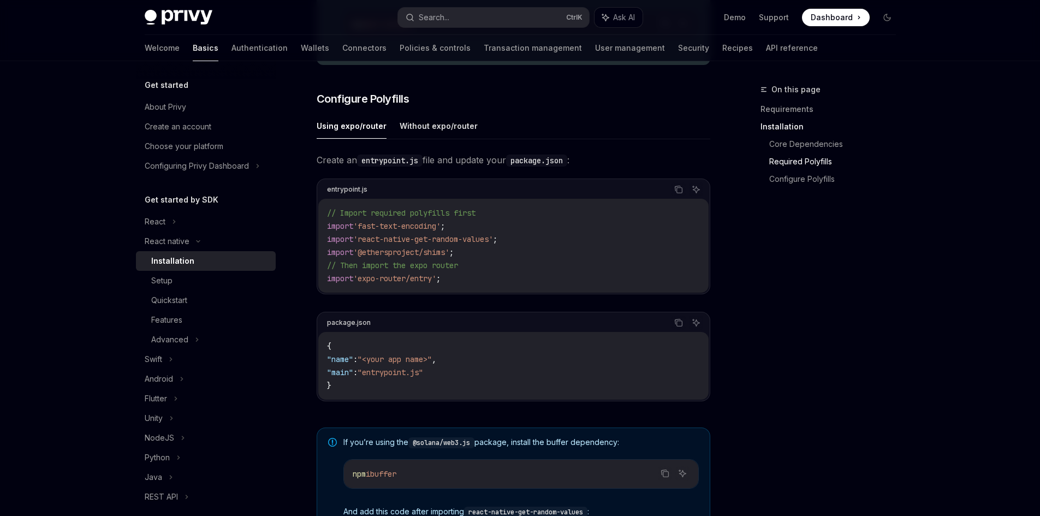
scroll to position [460, 0]
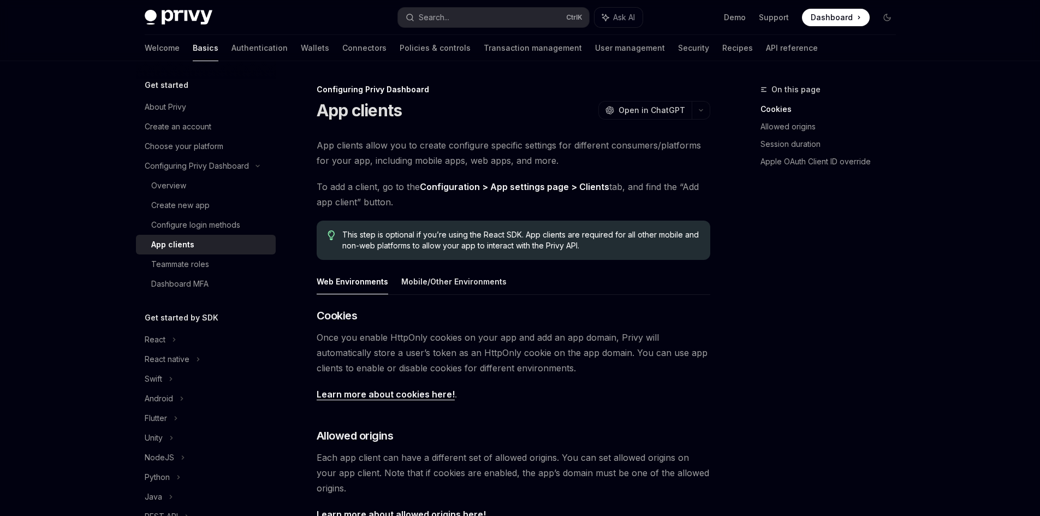
click at [5, 314] on div "Privy Docs home page Search... Ctrl K Ask AI Demo Support Dashboard Dashboard S…" at bounding box center [520, 435] width 1040 height 871
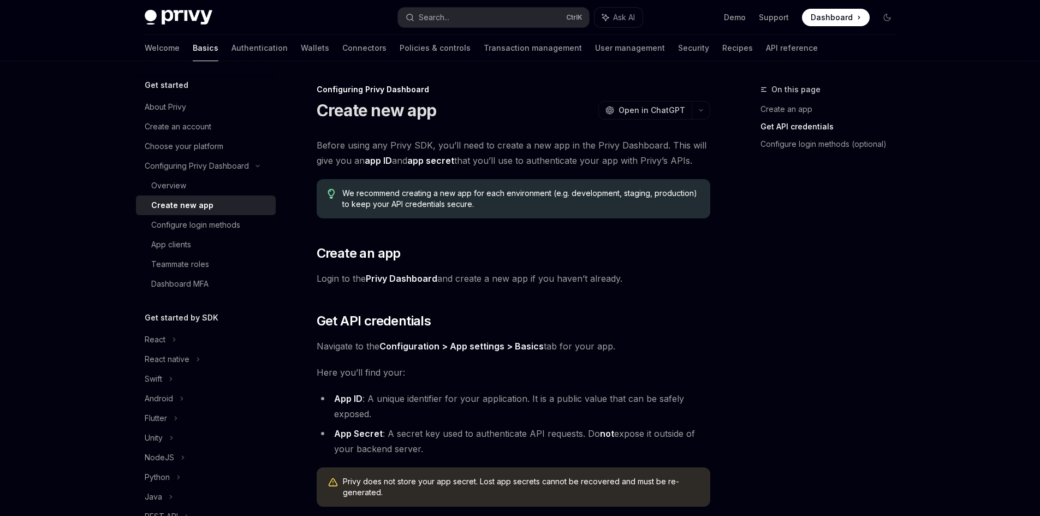
scroll to position [251, 0]
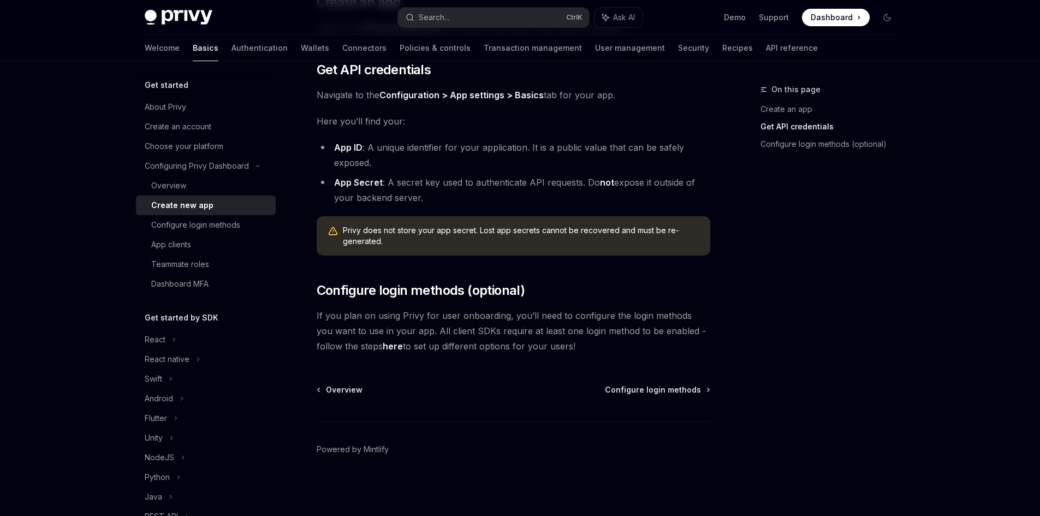
click at [348, 152] on strong "App ID" at bounding box center [348, 147] width 28 height 11
click at [526, 95] on link "Configuration > App settings > Basics" at bounding box center [461, 94] width 164 height 11
